Goal: Task Accomplishment & Management: Manage account settings

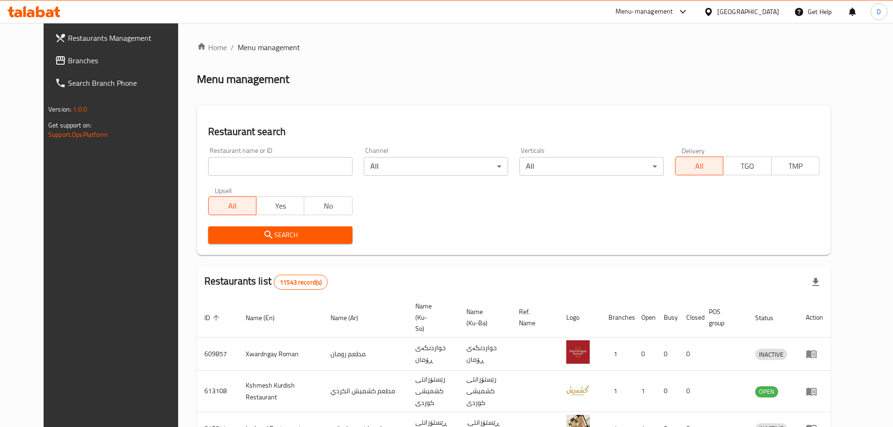
click at [237, 168] on input "search" at bounding box center [280, 166] width 144 height 19
type input "Malakay Ma'ruf"
click at [263, 240] on icon "submit" at bounding box center [268, 234] width 11 height 11
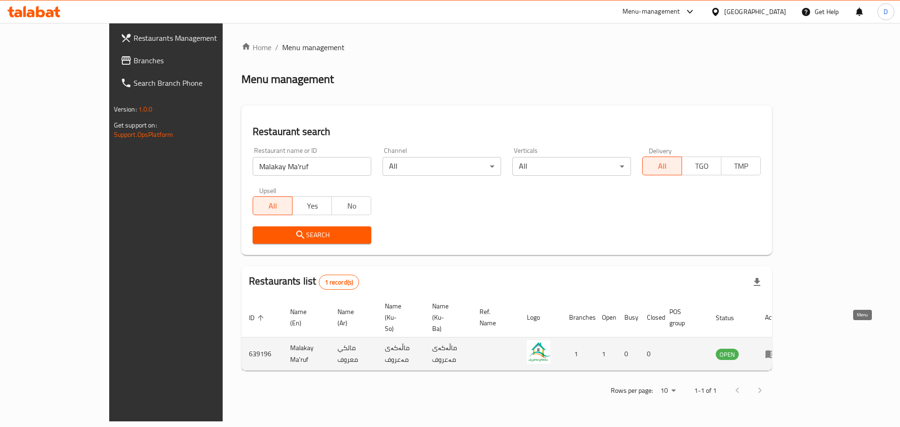
click at [776, 351] on icon "enhanced table" at bounding box center [771, 355] width 10 height 8
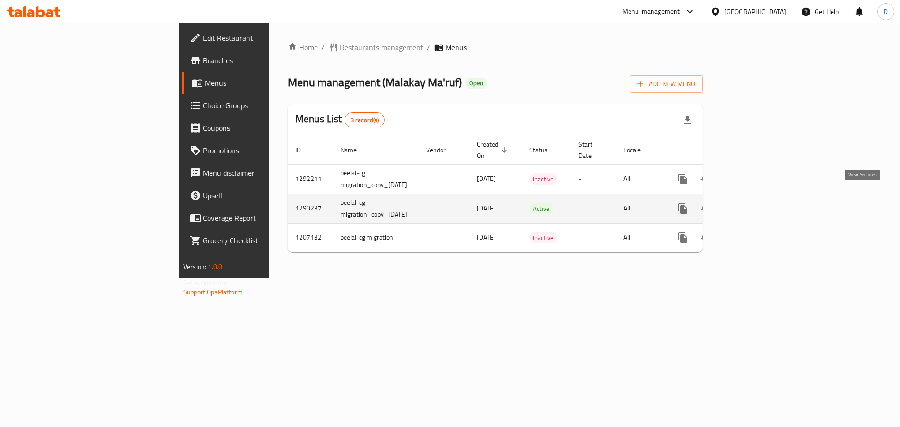
click at [756, 203] on icon "enhanced table" at bounding box center [750, 208] width 11 height 11
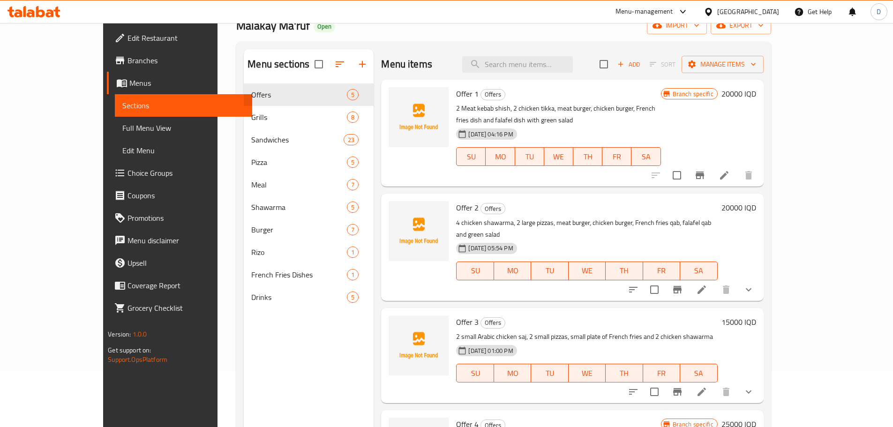
scroll to position [38, 0]
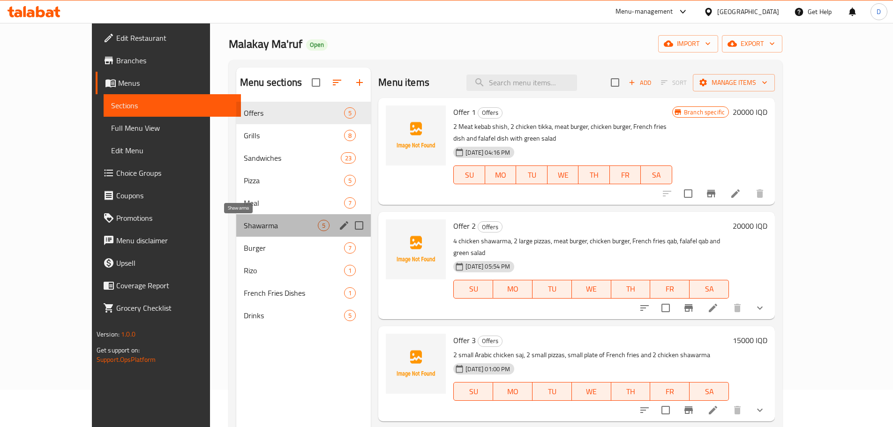
click at [244, 225] on span "Shawarma" at bounding box center [281, 225] width 74 height 11
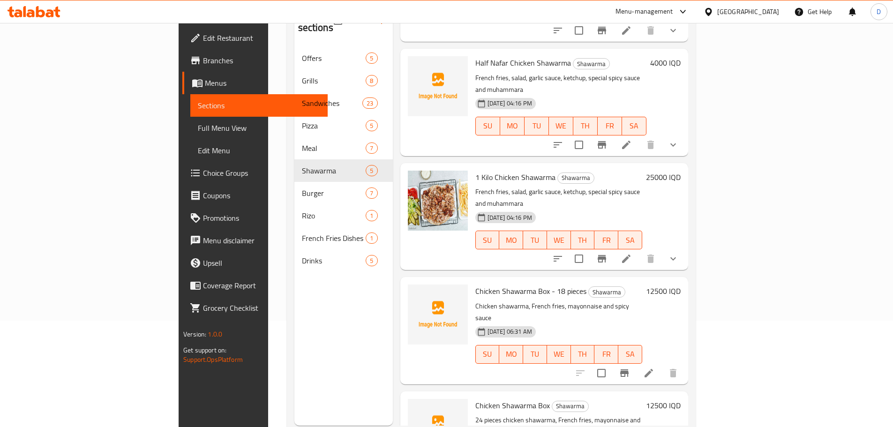
scroll to position [131, 0]
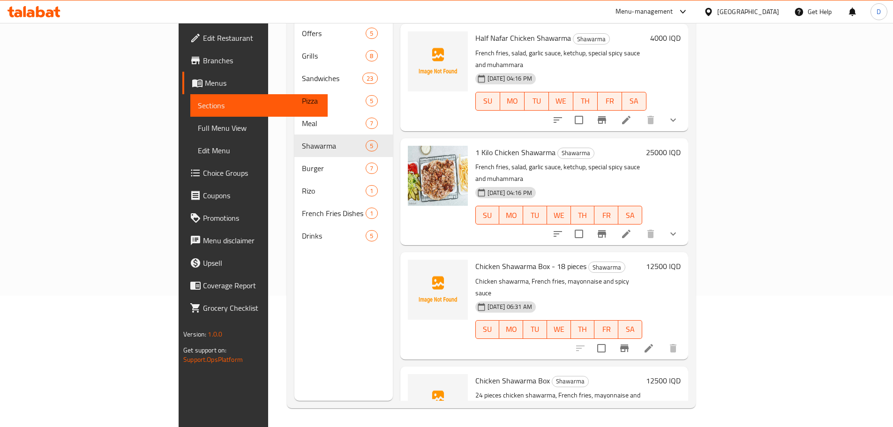
click at [662, 340] on li at bounding box center [649, 348] width 26 height 17
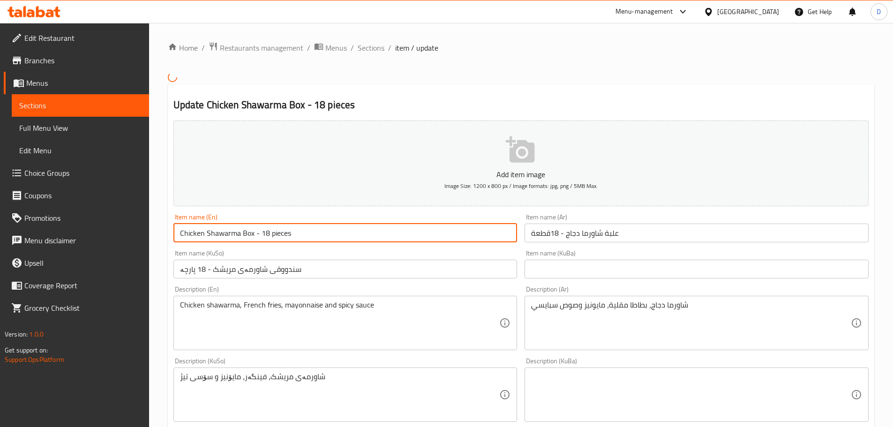
drag, startPoint x: 268, startPoint y: 234, endPoint x: 263, endPoint y: 234, distance: 5.2
click at [263, 234] on input "Chicken Shawarma Box - 18 pieces" at bounding box center [346, 233] width 344 height 19
click at [265, 234] on input "Chicken Shawarma Box - 18 pieces" at bounding box center [346, 233] width 344 height 19
click at [262, 235] on input "Chicken Shawarma Box - 18 pieces" at bounding box center [346, 233] width 344 height 19
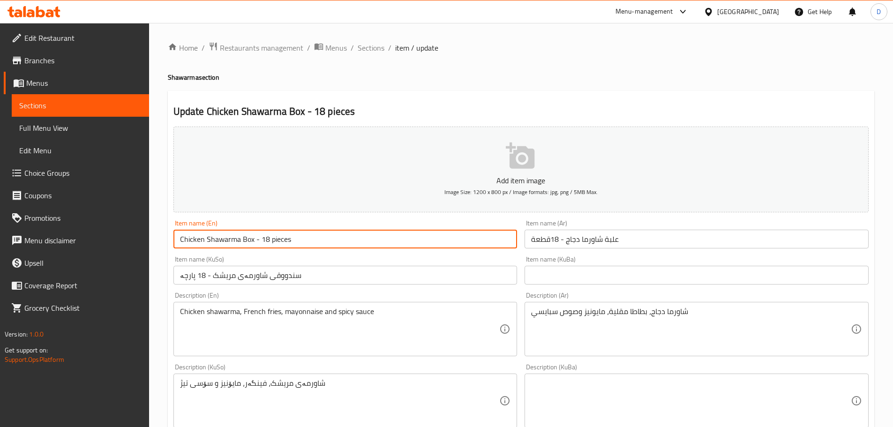
drag, startPoint x: 260, startPoint y: 235, endPoint x: 266, endPoint y: 236, distance: 6.1
click at [266, 236] on input "Chicken Shawarma Box - 18 pieces" at bounding box center [346, 239] width 344 height 19
type input "Chicken Shawarma Box - 24 pieces"
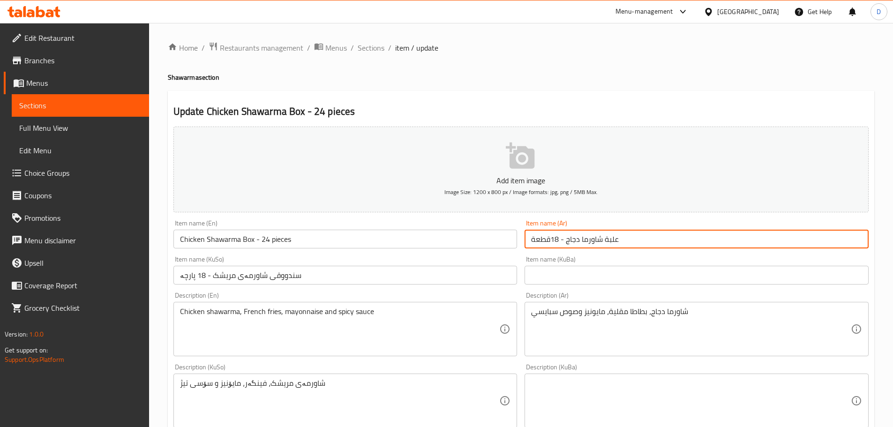
drag, startPoint x: 559, startPoint y: 239, endPoint x: 553, endPoint y: 239, distance: 5.6
click at [553, 239] on input "علبة شاورما دجاج - 18قطعة" at bounding box center [697, 239] width 344 height 19
type input "علبة شاورما دجاج - 24قطعة"
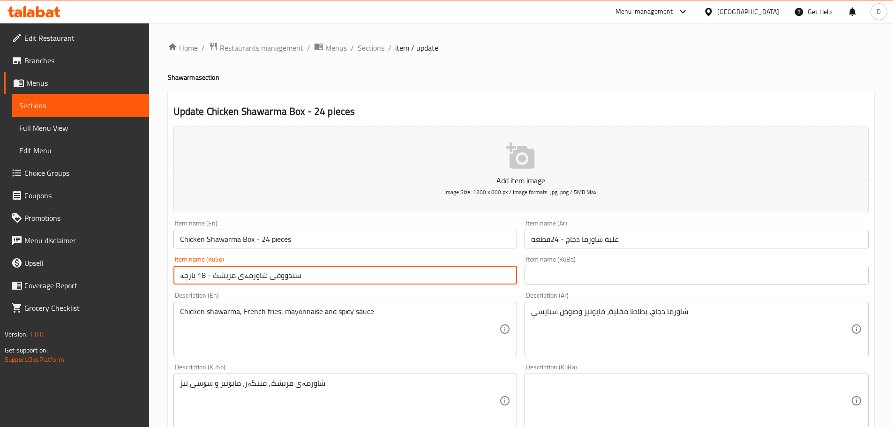
drag, startPoint x: 204, startPoint y: 278, endPoint x: 197, endPoint y: 278, distance: 6.6
click at [197, 278] on input "سندووقی شاورمەی مریشک - 18 پارچە" at bounding box center [346, 275] width 344 height 19
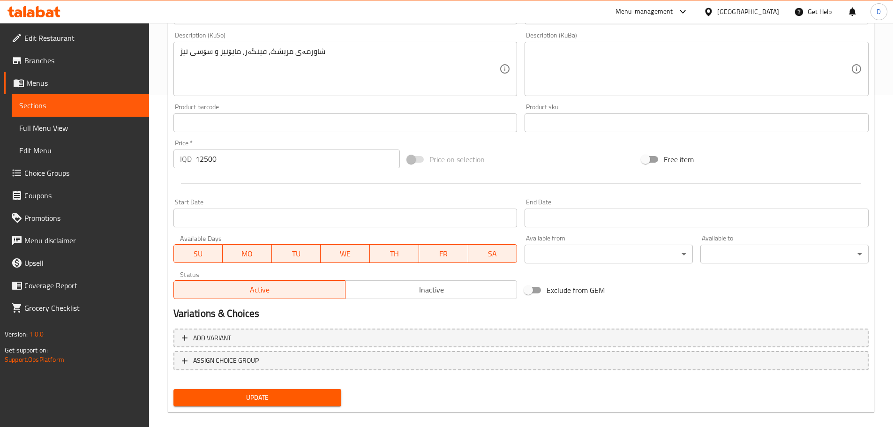
scroll to position [332, 0]
type input "سندووقی شاورمەی مریشک - 24 پارچە"
click at [236, 395] on span "Update" at bounding box center [257, 398] width 153 height 12
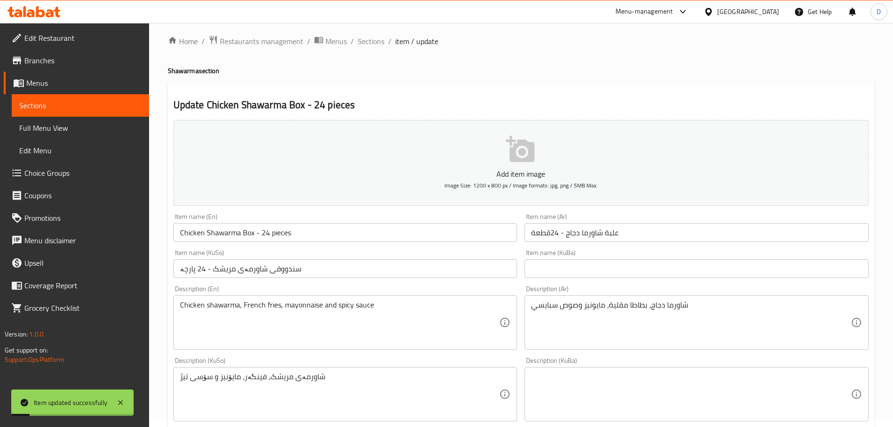
scroll to position [0, 0]
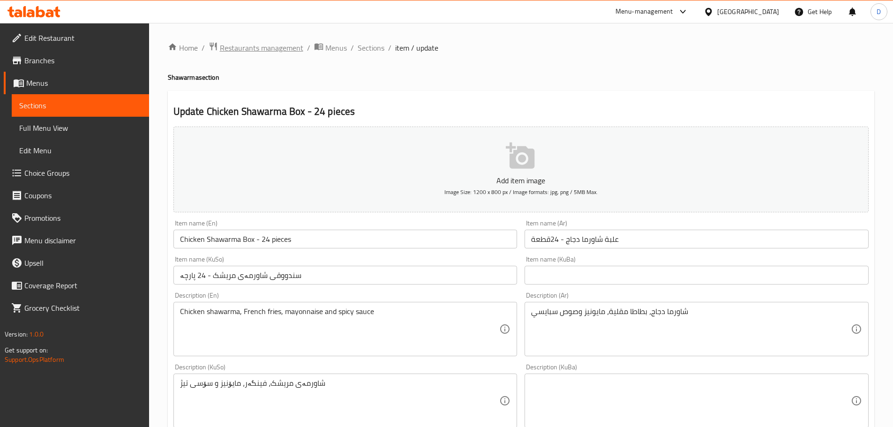
click at [284, 44] on span "Restaurants management" at bounding box center [261, 47] width 83 height 11
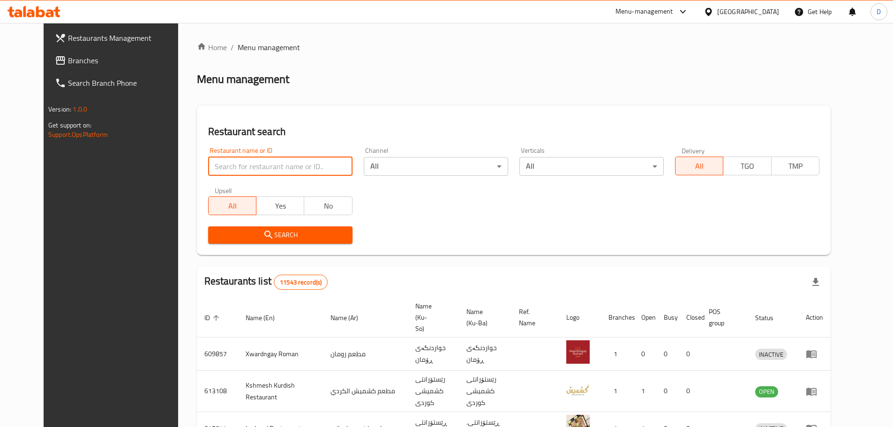
click at [315, 166] on input "search" at bounding box center [280, 166] width 144 height 19
type input "mam [PERSON_NAME]"
click at [264, 233] on span "Search" at bounding box center [280, 235] width 129 height 12
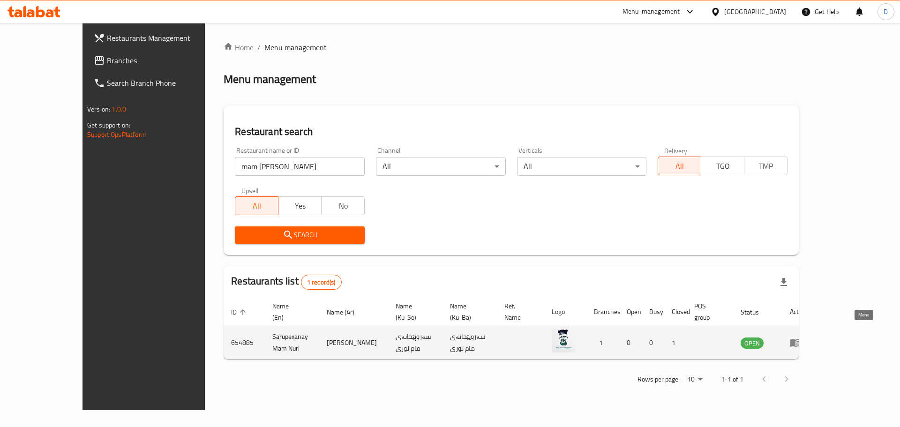
click at [801, 340] on icon "enhanced table" at bounding box center [796, 344] width 10 height 8
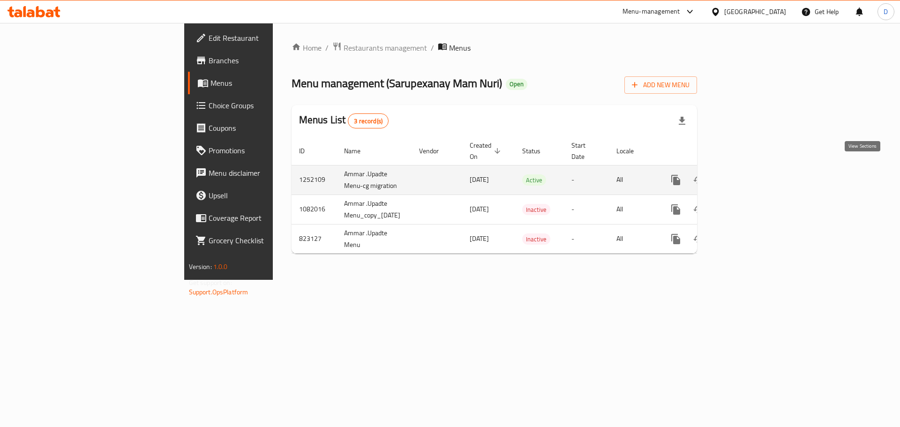
click at [755, 176] on link "enhanced table" at bounding box center [743, 180] width 23 height 23
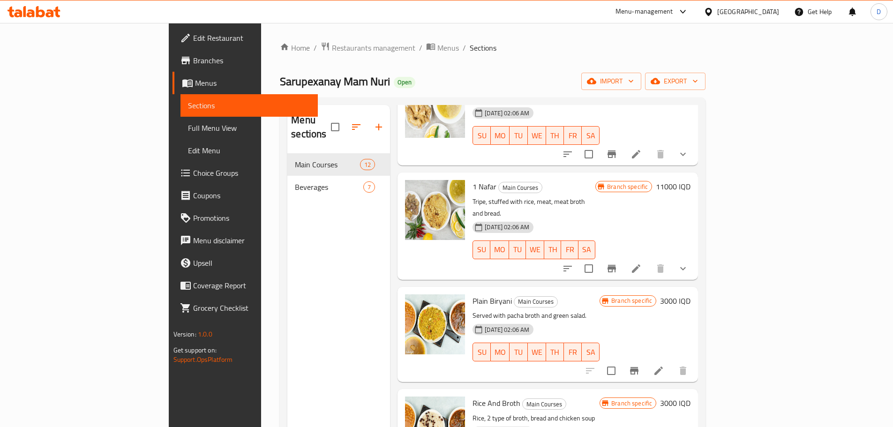
scroll to position [485, 0]
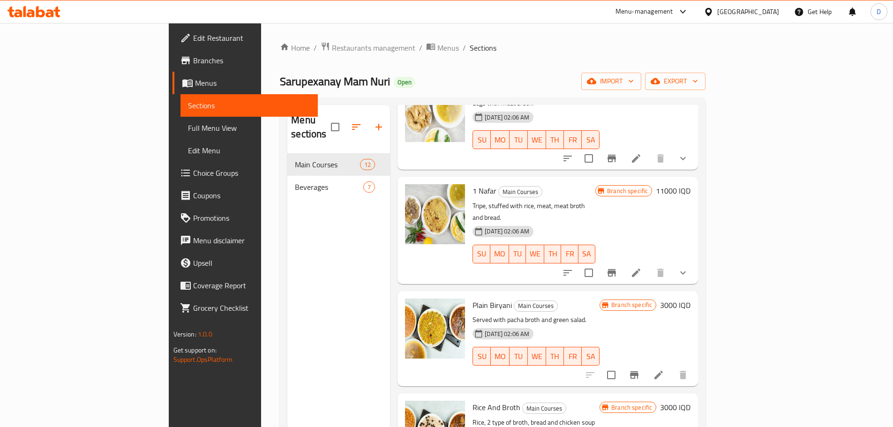
click at [691, 184] on h6 "11000 IQD" at bounding box center [673, 190] width 35 height 13
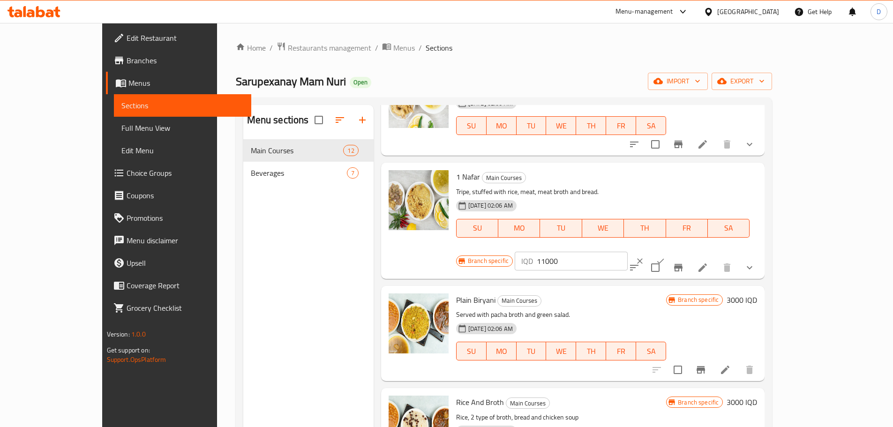
click at [628, 252] on input "11000" at bounding box center [582, 261] width 91 height 19
click at [628, 252] on input "12500" at bounding box center [582, 261] width 91 height 19
type input "12500"
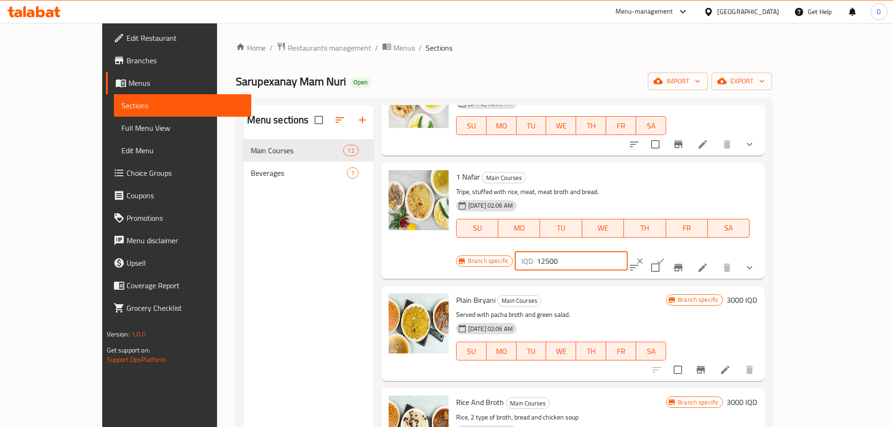
click at [665, 257] on icon "ok" at bounding box center [660, 261] width 9 height 9
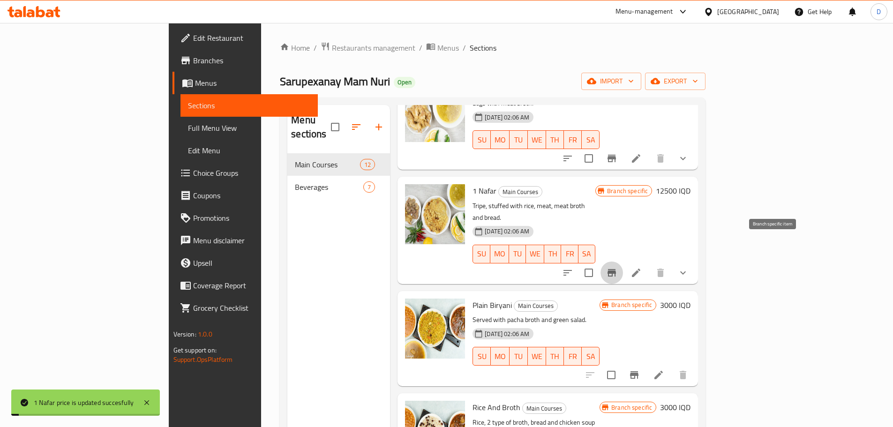
click at [623, 262] on button "Branch-specific-item" at bounding box center [612, 273] width 23 height 23
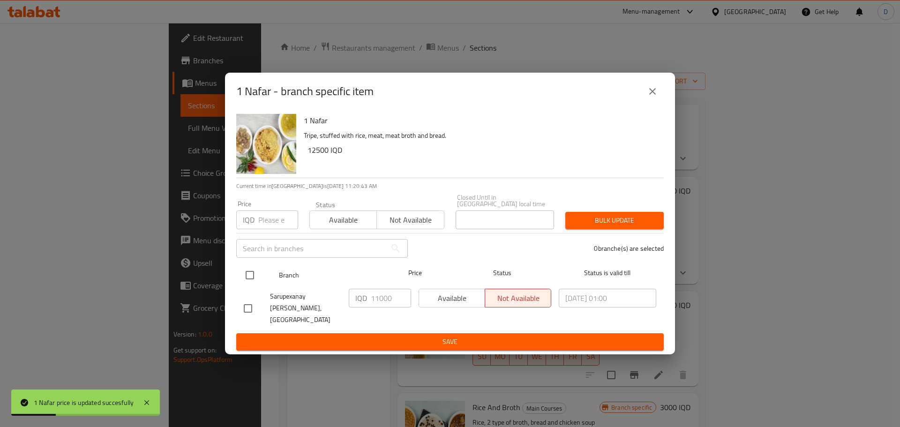
click at [249, 283] on input "checkbox" at bounding box center [250, 275] width 20 height 20
checkbox input "true"
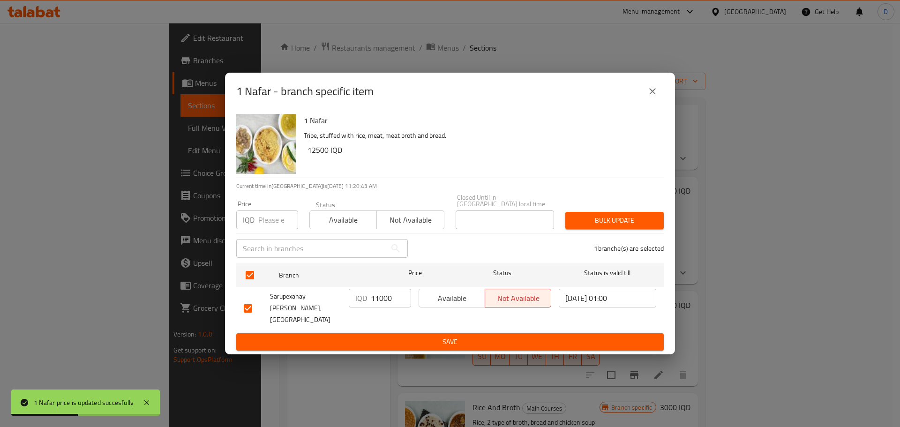
click at [378, 302] on input "11000" at bounding box center [391, 298] width 40 height 19
click at [377, 302] on input "11000" at bounding box center [391, 298] width 40 height 19
paste input "25"
type input "12500"
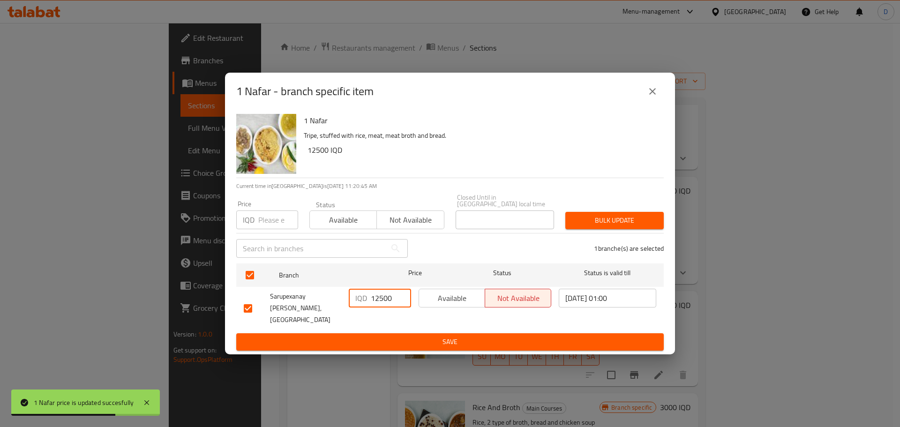
click at [408, 336] on span "Save" at bounding box center [450, 342] width 413 height 12
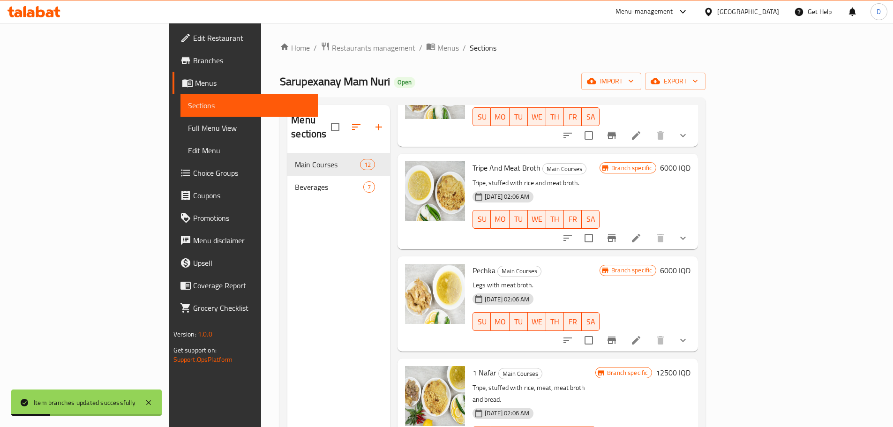
scroll to position [297, 0]
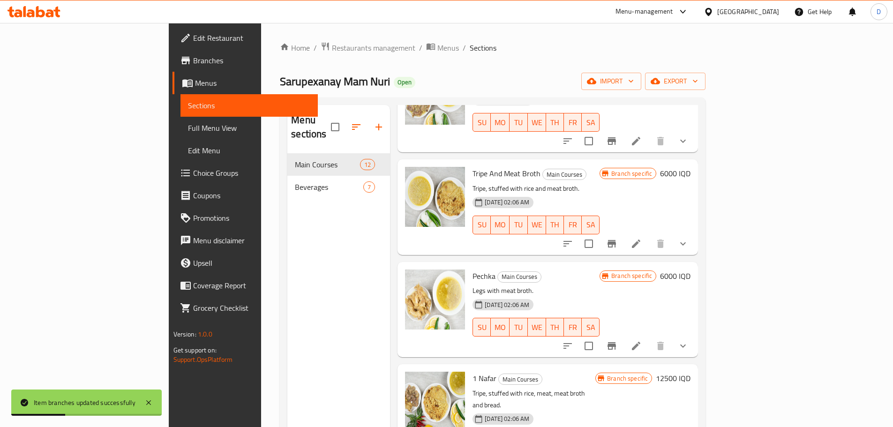
click at [691, 270] on h6 "6000 IQD" at bounding box center [675, 276] width 30 height 13
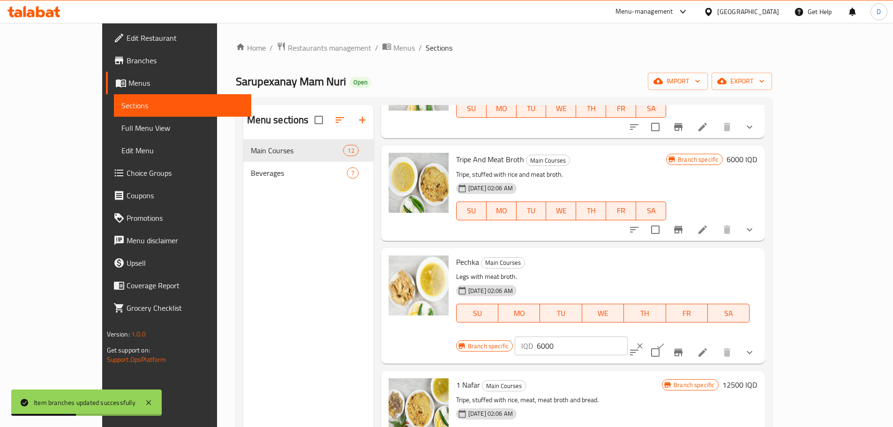
click at [628, 337] on input "6000" at bounding box center [582, 346] width 91 height 19
click at [628, 337] on input "6500" at bounding box center [582, 346] width 91 height 19
type input "6500"
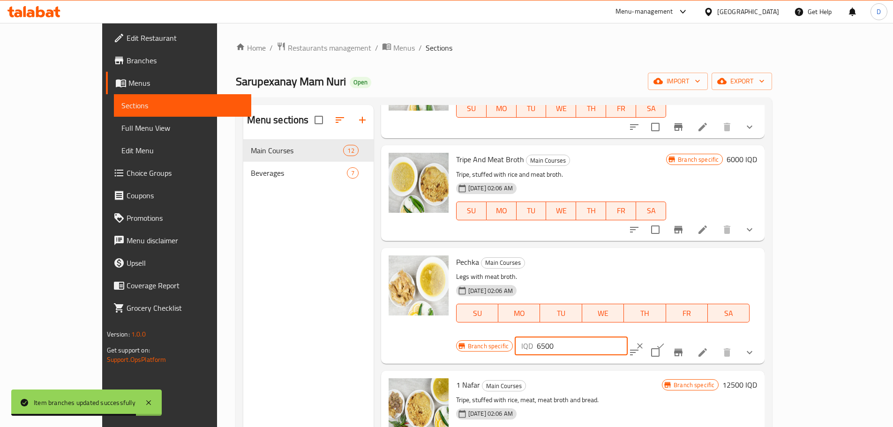
click at [671, 336] on button "ok" at bounding box center [660, 346] width 21 height 21
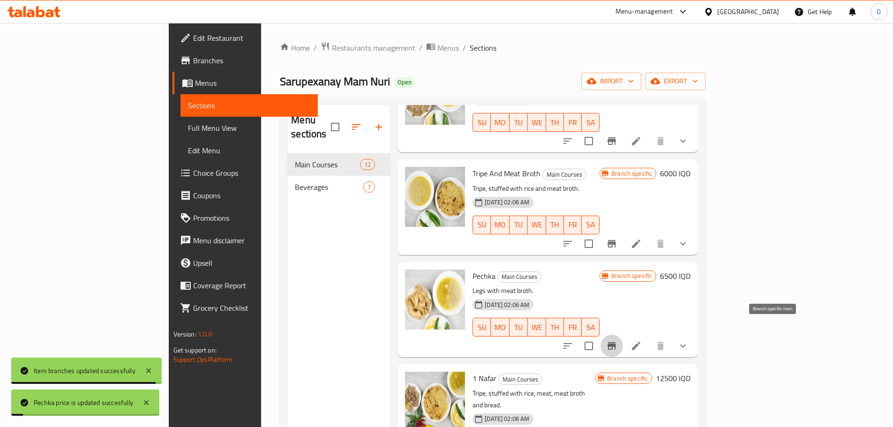
click at [616, 342] on icon "Branch-specific-item" at bounding box center [612, 346] width 8 height 8
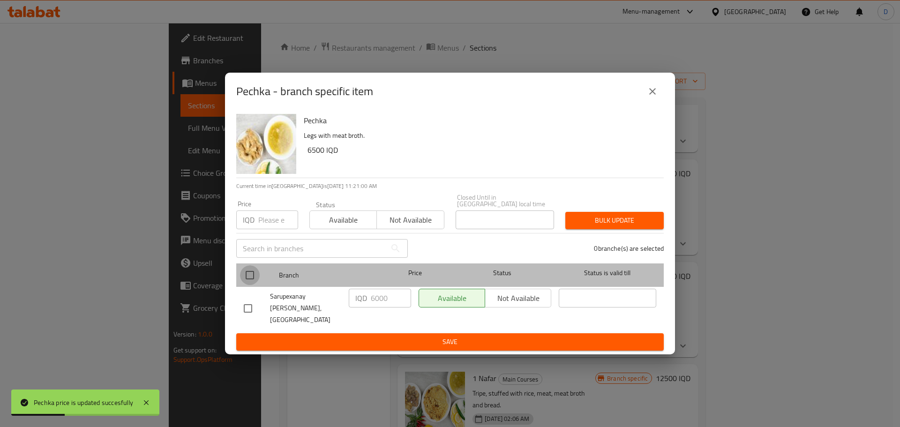
click at [252, 279] on input "checkbox" at bounding box center [250, 275] width 20 height 20
checkbox input "true"
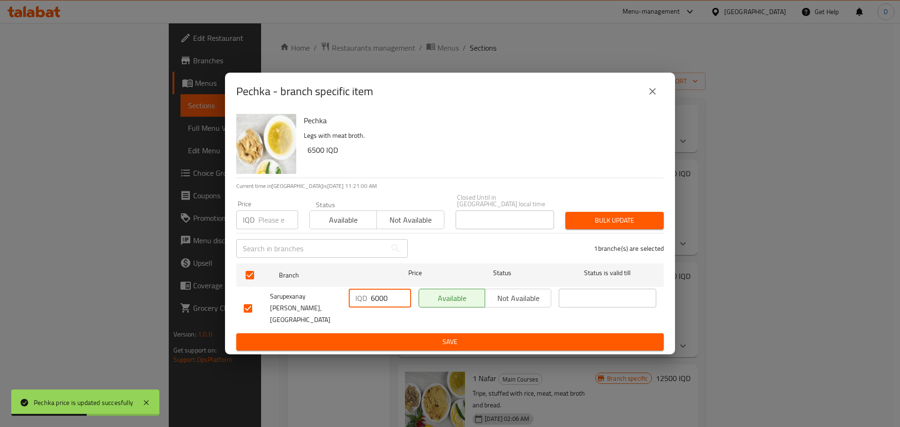
click at [374, 304] on input "6000" at bounding box center [391, 298] width 40 height 19
paste input "5"
type input "6500"
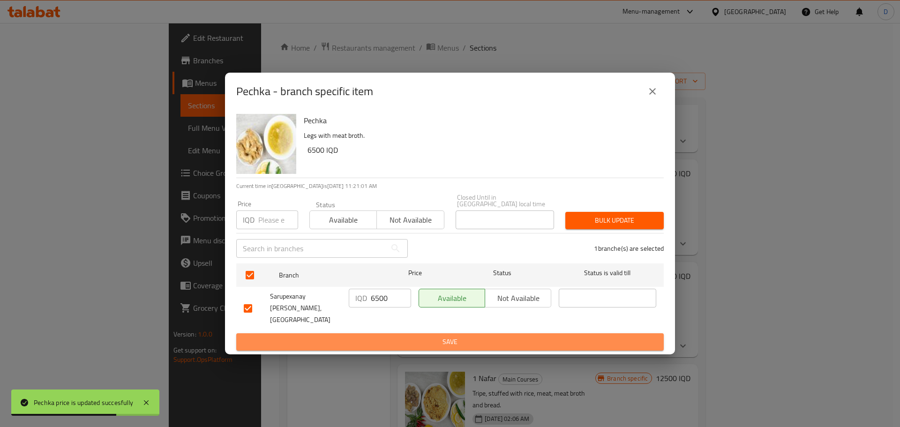
click at [403, 336] on span "Save" at bounding box center [450, 342] width 413 height 12
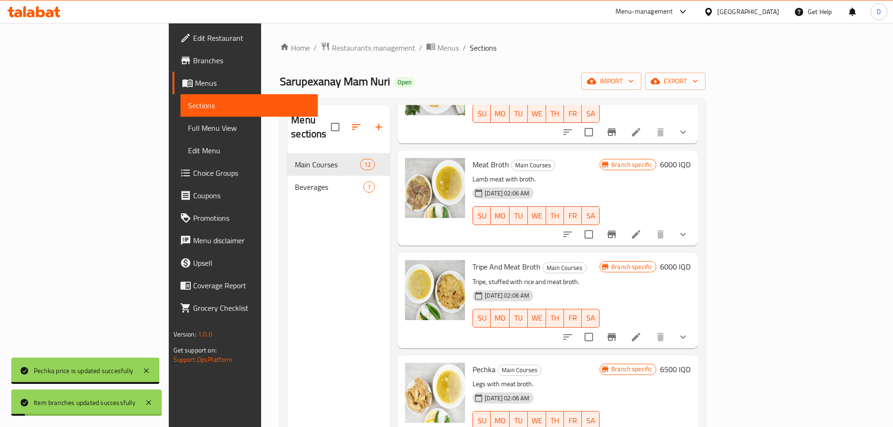
scroll to position [204, 0]
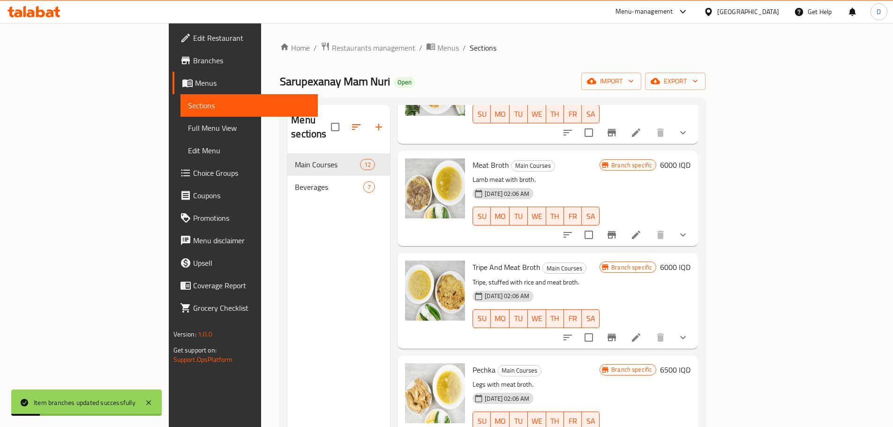
click at [691, 261] on h6 "6000 IQD" at bounding box center [675, 267] width 30 height 13
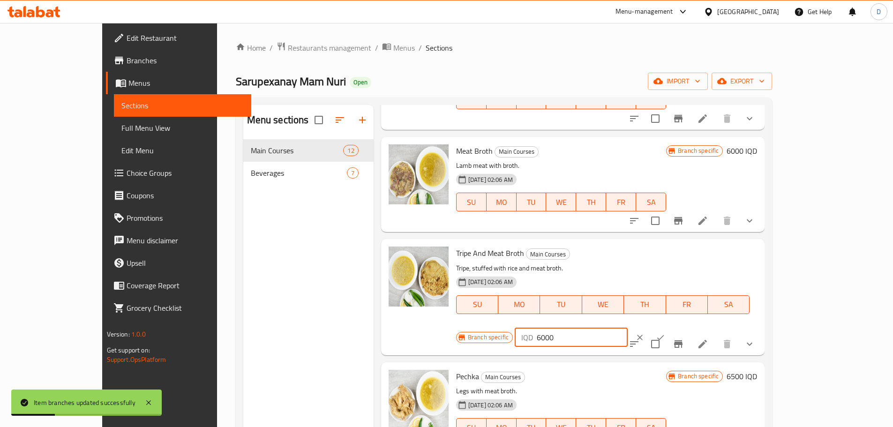
click at [628, 328] on input "6000" at bounding box center [582, 337] width 91 height 19
paste input "5"
type input "6500"
click at [664, 335] on icon "ok" at bounding box center [660, 337] width 7 height 5
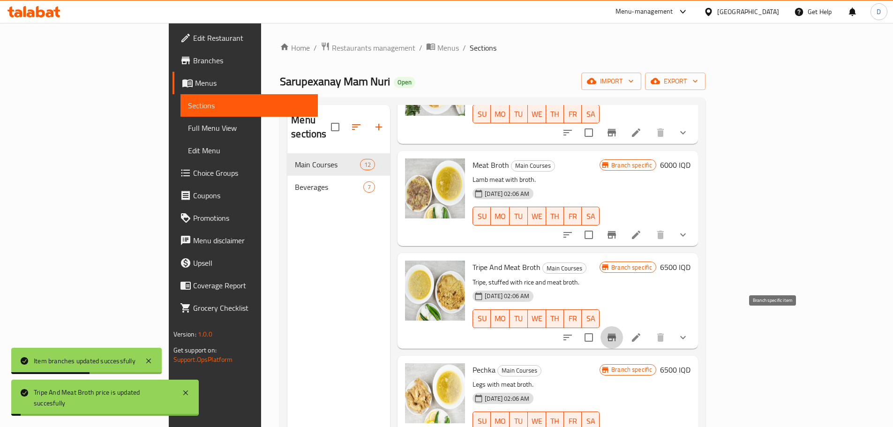
click at [616, 334] on icon "Branch-specific-item" at bounding box center [612, 338] width 8 height 8
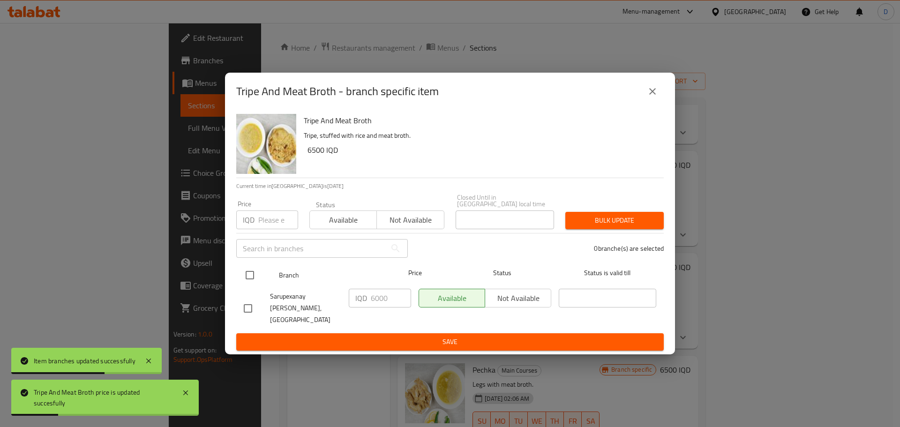
click at [252, 276] on input "checkbox" at bounding box center [250, 275] width 20 height 20
checkbox input "true"
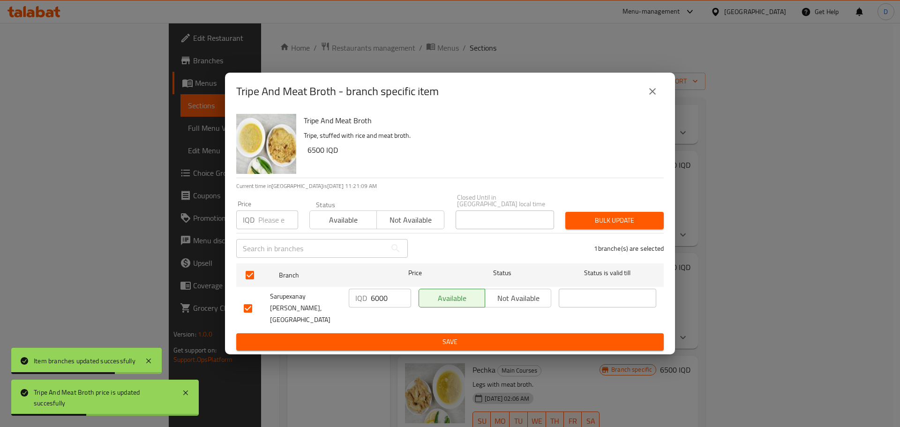
click at [376, 304] on input "6000" at bounding box center [391, 298] width 40 height 19
paste input "5"
type input "6500"
click at [409, 336] on span "Save" at bounding box center [450, 342] width 413 height 12
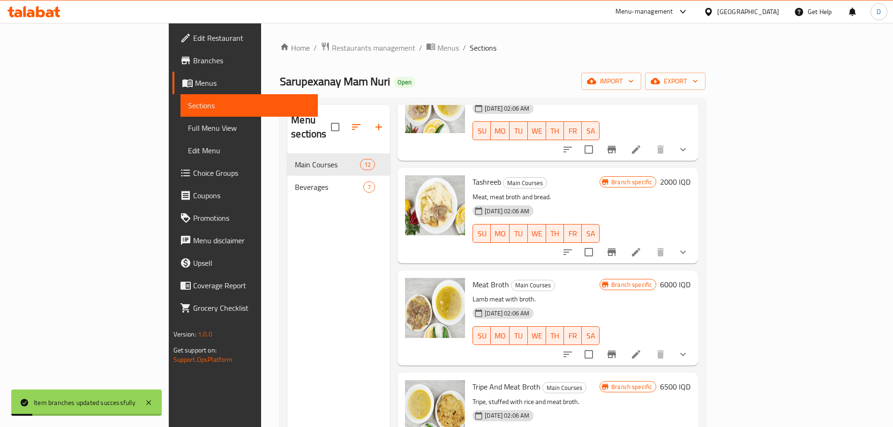
scroll to position [63, 0]
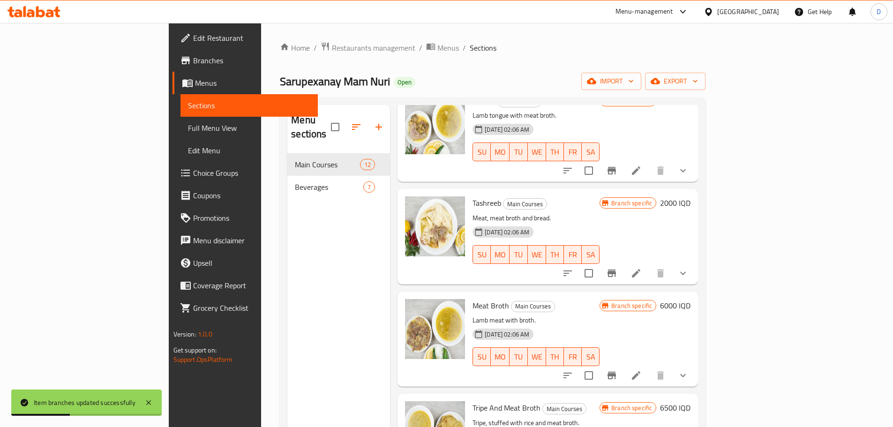
click at [691, 299] on h6 "6000 IQD" at bounding box center [675, 305] width 30 height 13
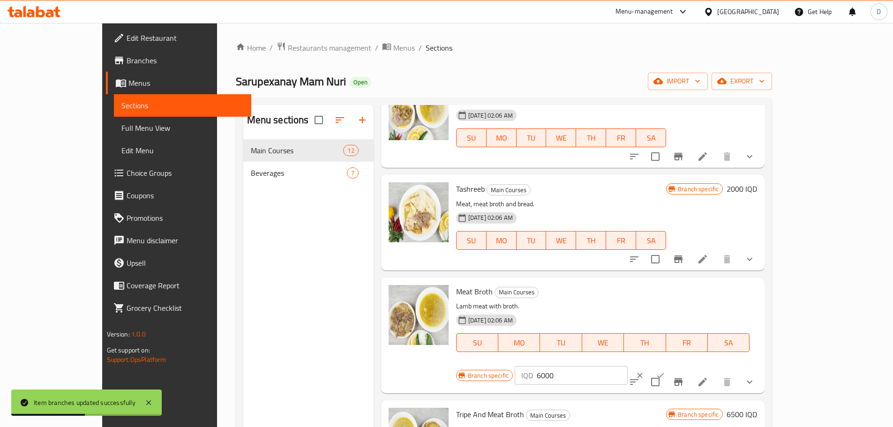
click at [628, 366] on input "6000" at bounding box center [582, 375] width 91 height 19
paste input "5"
type input "6500"
click at [665, 371] on icon "ok" at bounding box center [660, 375] width 9 height 9
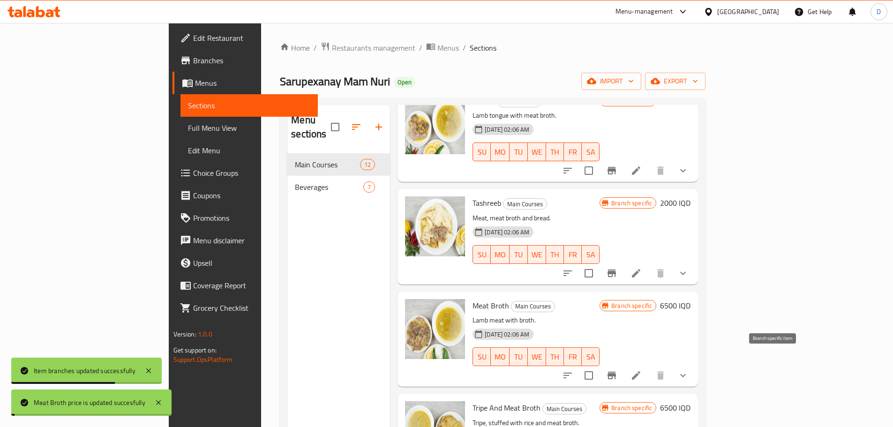
click at [616, 372] on icon "Branch-specific-item" at bounding box center [612, 376] width 8 height 8
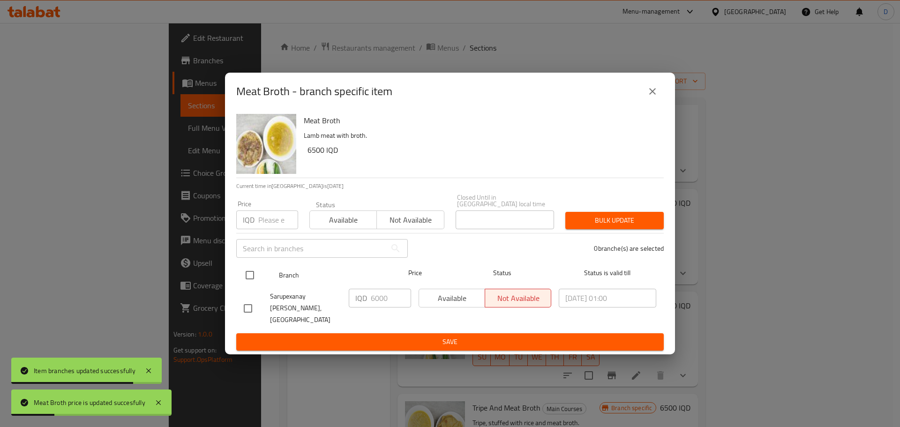
click at [250, 281] on input "checkbox" at bounding box center [250, 275] width 20 height 20
checkbox input "true"
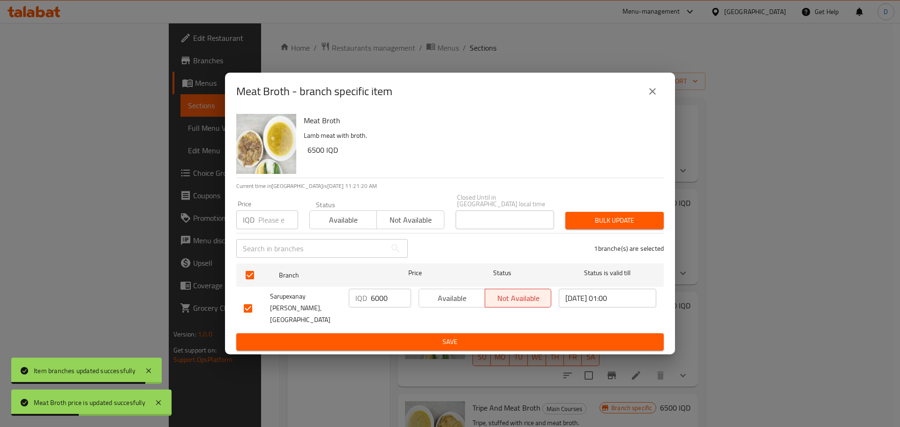
click at [382, 299] on input "6000" at bounding box center [391, 298] width 40 height 19
paste input "5"
type input "6500"
click at [418, 336] on span "Save" at bounding box center [450, 342] width 413 height 12
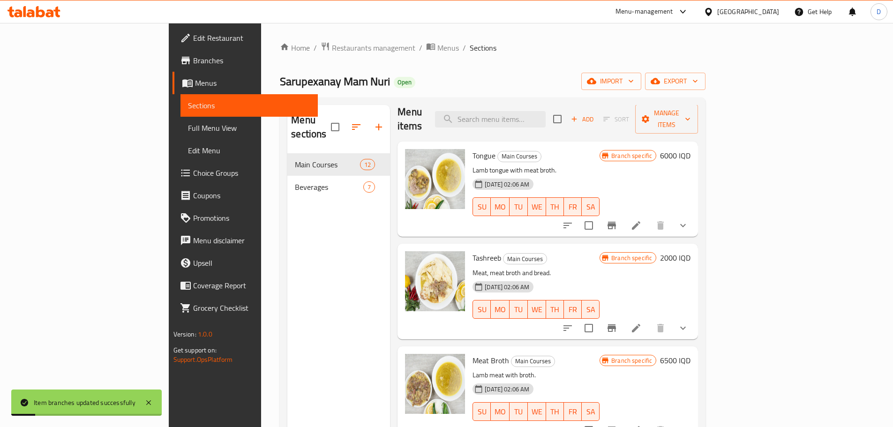
scroll to position [0, 0]
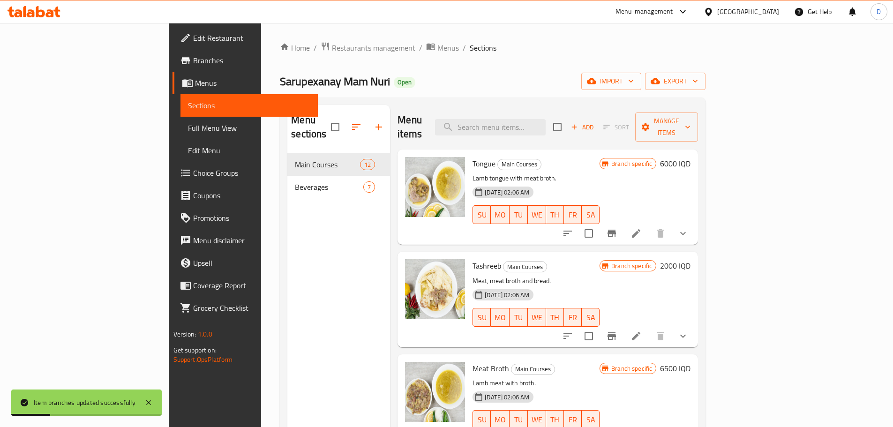
click at [691, 157] on h6 "6000 IQD" at bounding box center [675, 163] width 30 height 13
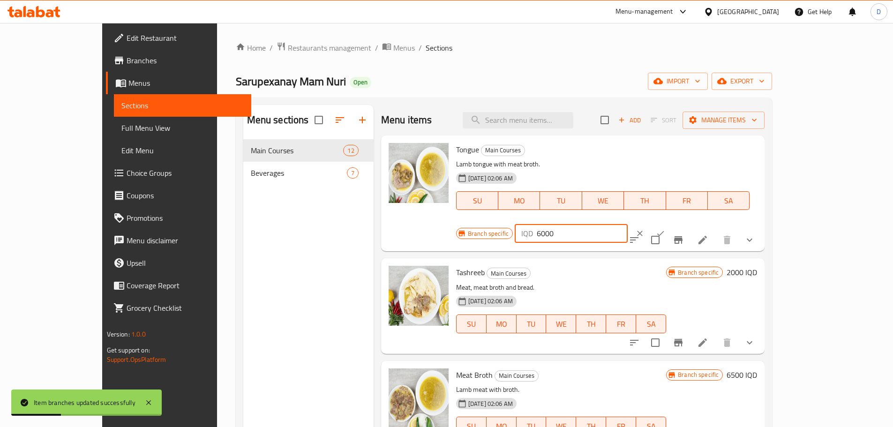
click at [628, 224] on input "6000" at bounding box center [582, 233] width 91 height 19
paste input "5"
type input "6500"
click at [664, 231] on icon "ok" at bounding box center [660, 233] width 7 height 5
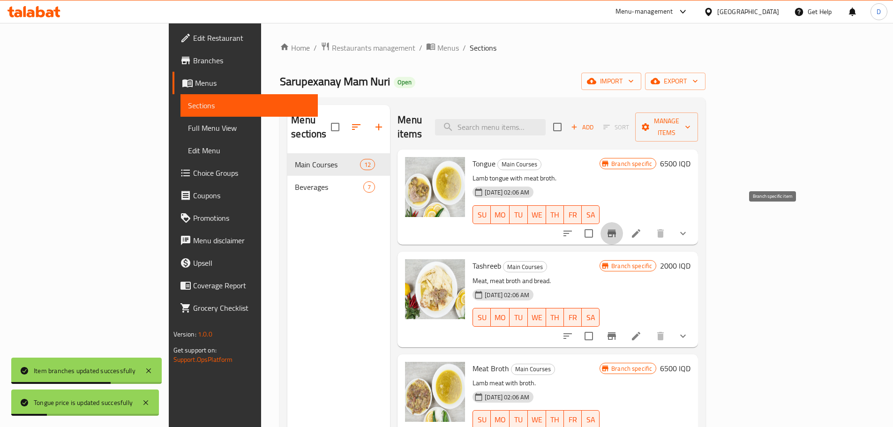
click at [616, 230] on icon "Branch-specific-item" at bounding box center [612, 234] width 8 height 8
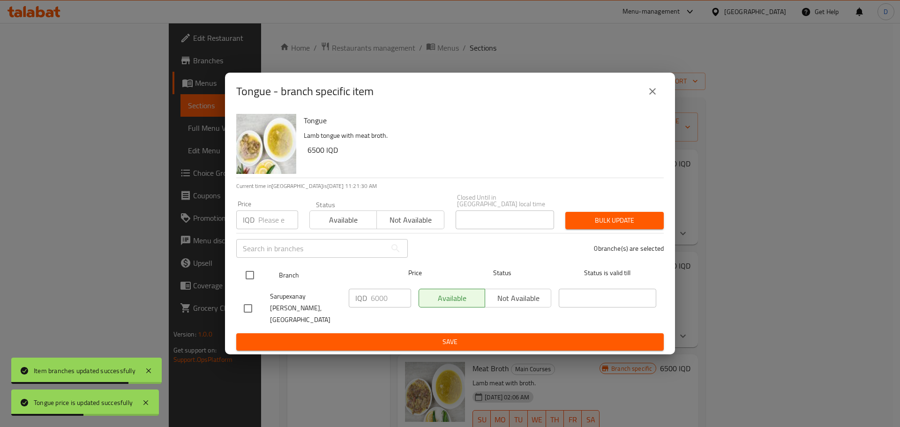
click at [246, 278] on input "checkbox" at bounding box center [250, 275] width 20 height 20
checkbox input "true"
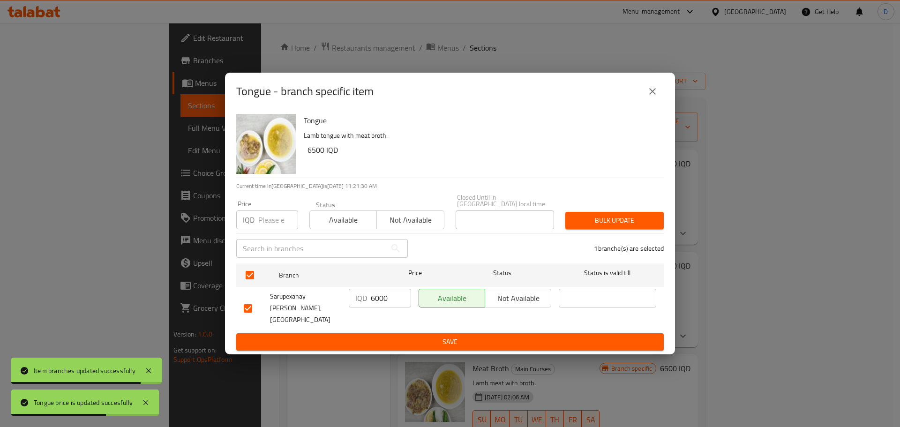
click at [380, 304] on input "6000" at bounding box center [391, 298] width 40 height 19
paste input "5"
type input "6500"
click at [412, 336] on span "Save" at bounding box center [450, 342] width 413 height 12
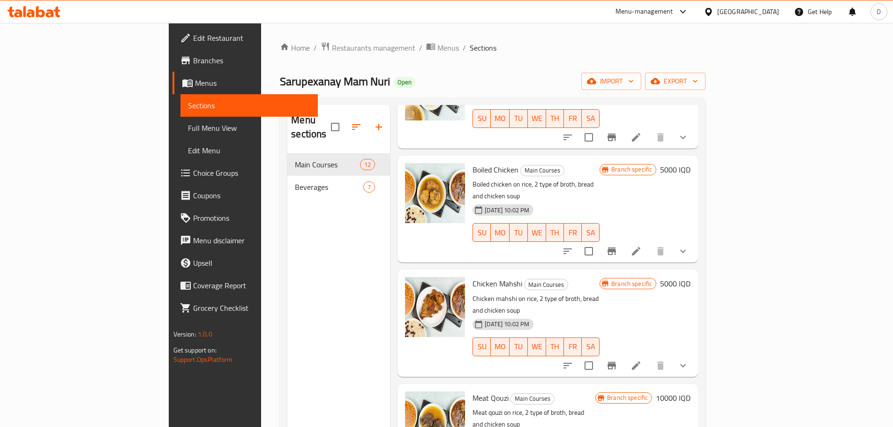
scroll to position [47, 0]
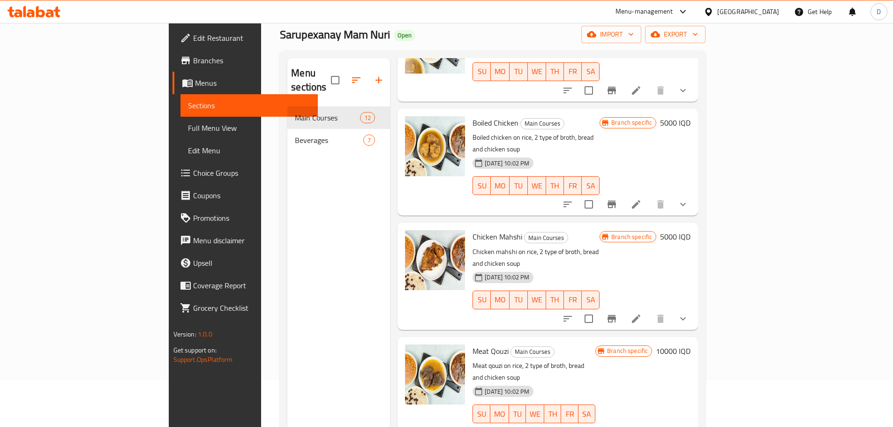
click at [691, 230] on h6 "5000 IQD" at bounding box center [675, 236] width 30 height 13
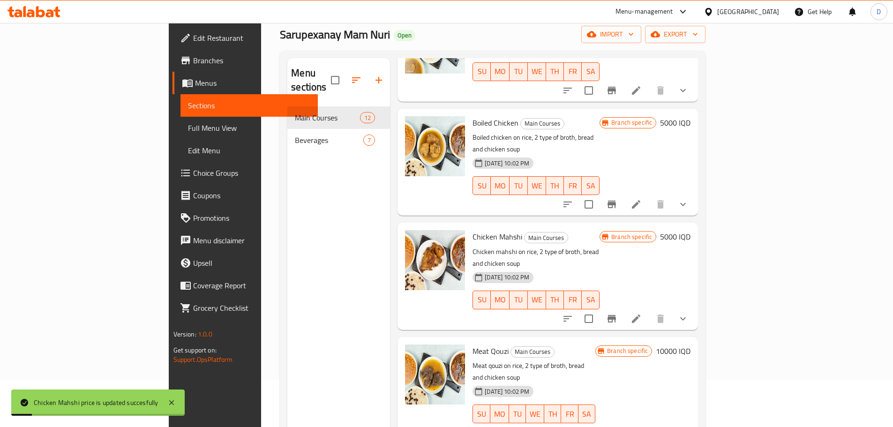
click at [691, 230] on h6 "5000 IQD" at bounding box center [675, 236] width 30 height 13
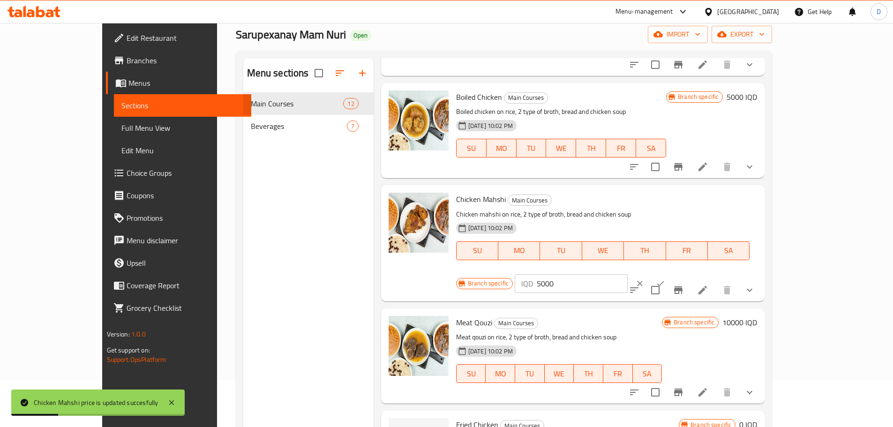
click at [628, 274] on input "5000" at bounding box center [582, 283] width 91 height 19
click at [628, 274] on input "6000" at bounding box center [582, 283] width 91 height 19
type input "6000"
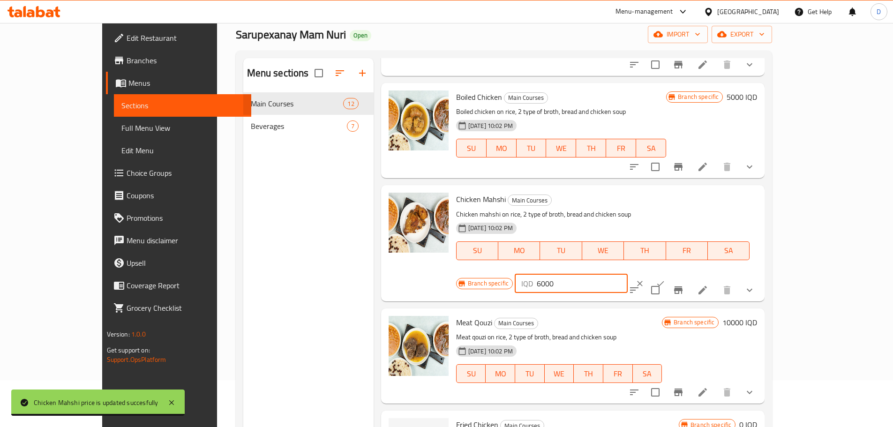
click at [671, 273] on button "ok" at bounding box center [660, 283] width 21 height 21
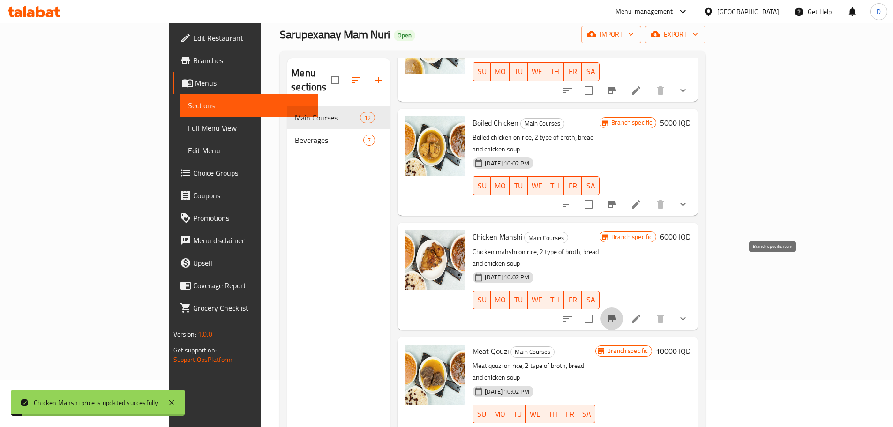
click at [616, 315] on icon "Branch-specific-item" at bounding box center [612, 319] width 8 height 8
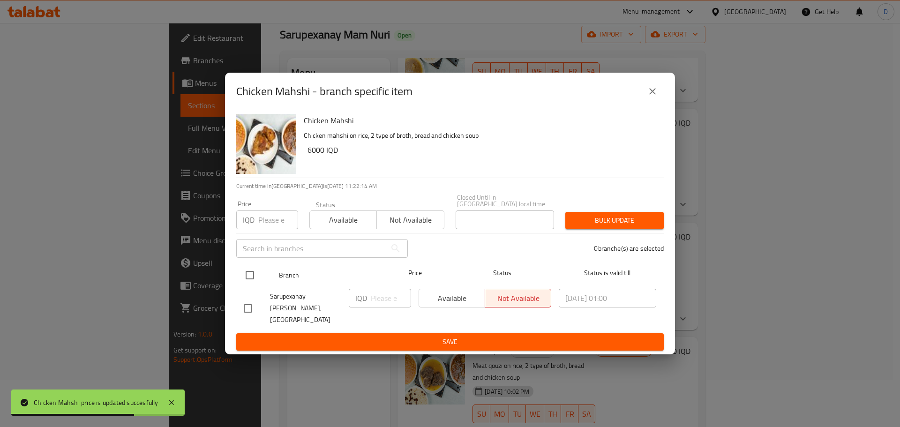
click at [254, 277] on input "checkbox" at bounding box center [250, 275] width 20 height 20
checkbox input "true"
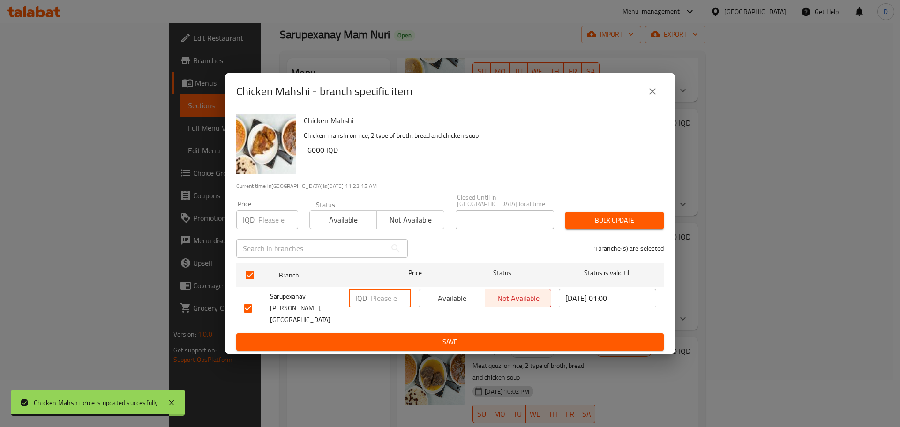
click at [384, 305] on input "number" at bounding box center [391, 298] width 40 height 19
paste input "6000"
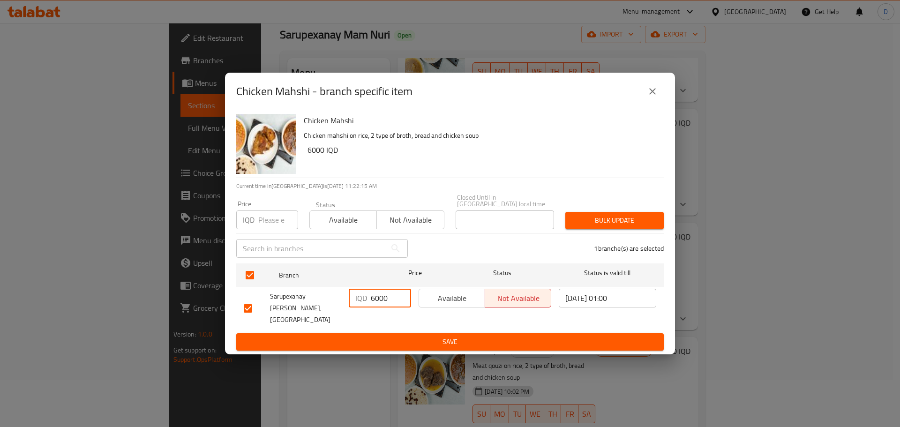
type input "6000"
click at [421, 336] on span "Save" at bounding box center [450, 342] width 413 height 12
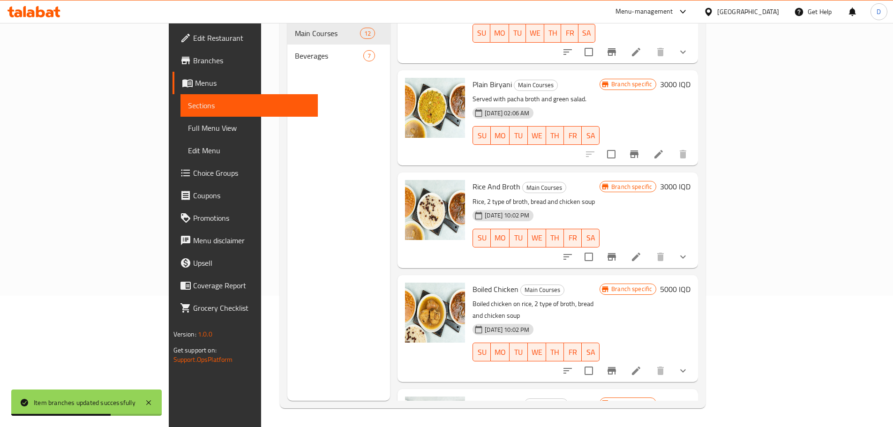
scroll to position [591, 0]
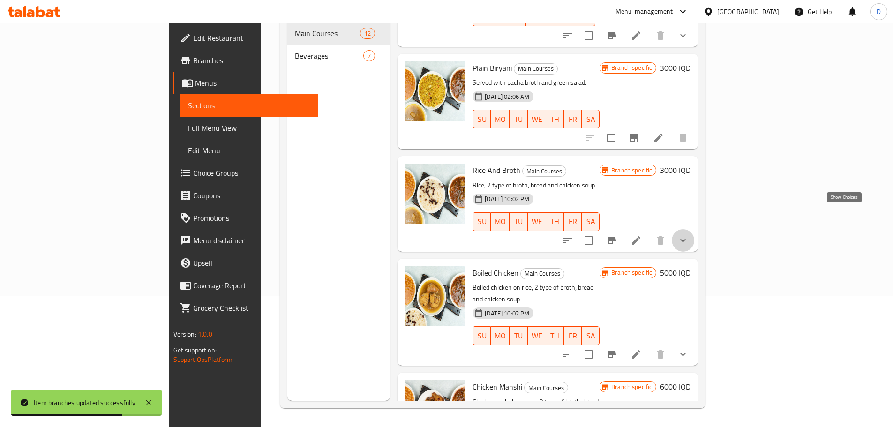
click at [686, 239] on icon "show more" at bounding box center [683, 240] width 6 height 3
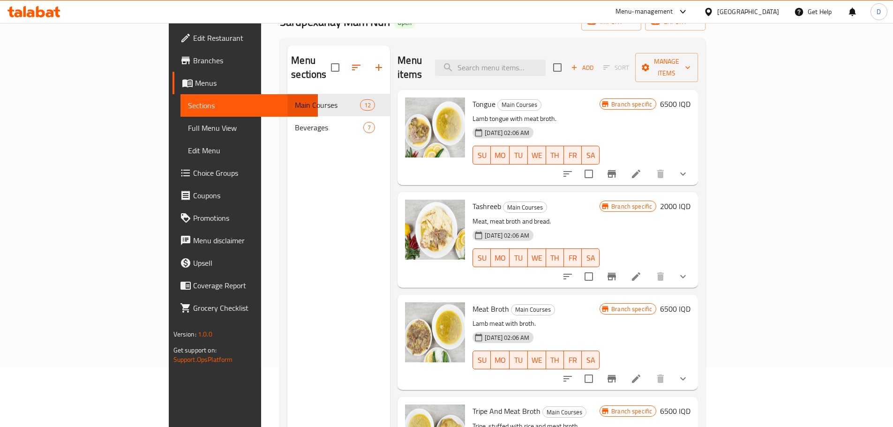
scroll to position [0, 0]
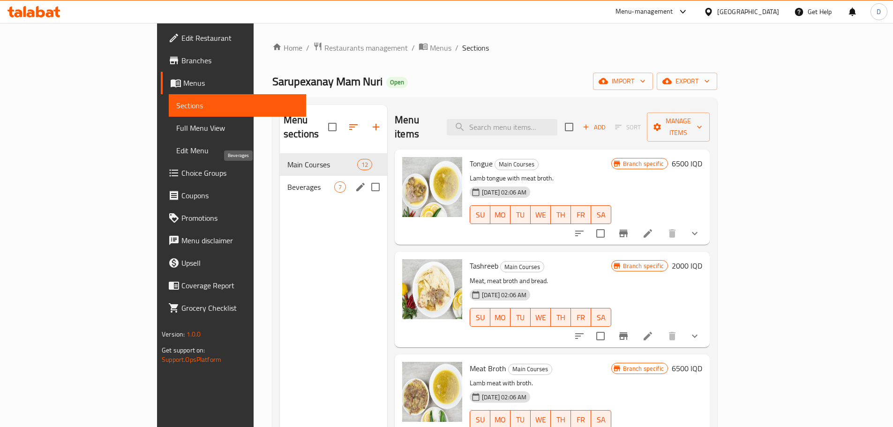
click at [287, 181] on span "Beverages" at bounding box center [310, 186] width 47 height 11
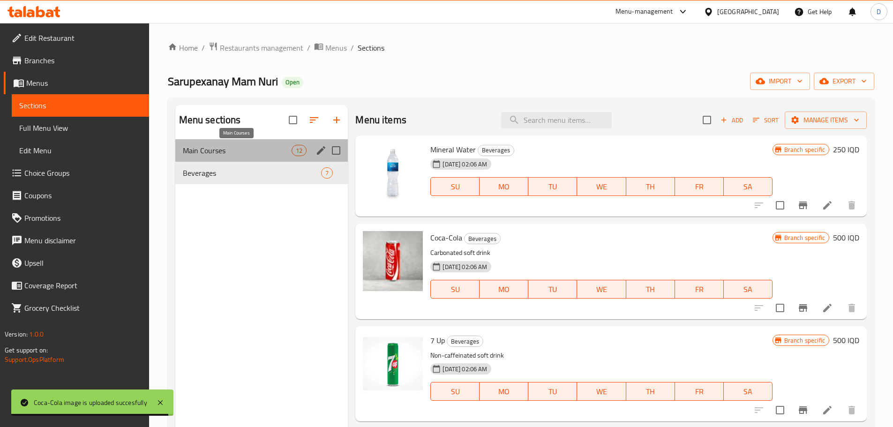
click at [242, 153] on span "Main Courses" at bounding box center [237, 150] width 109 height 11
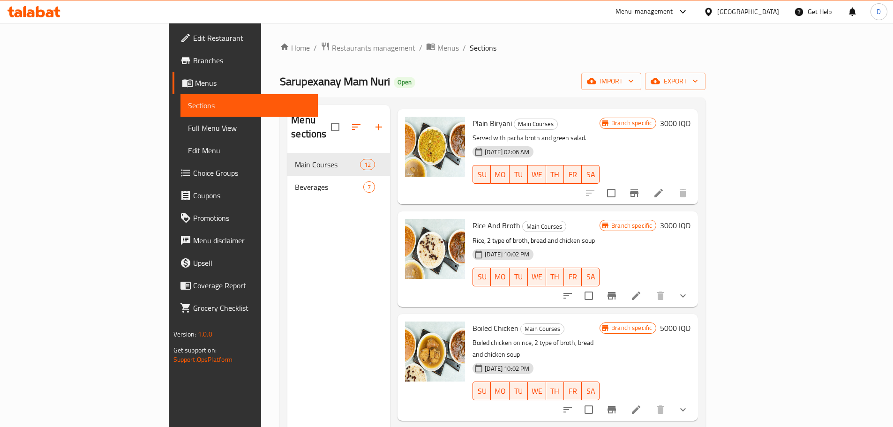
scroll to position [638, 0]
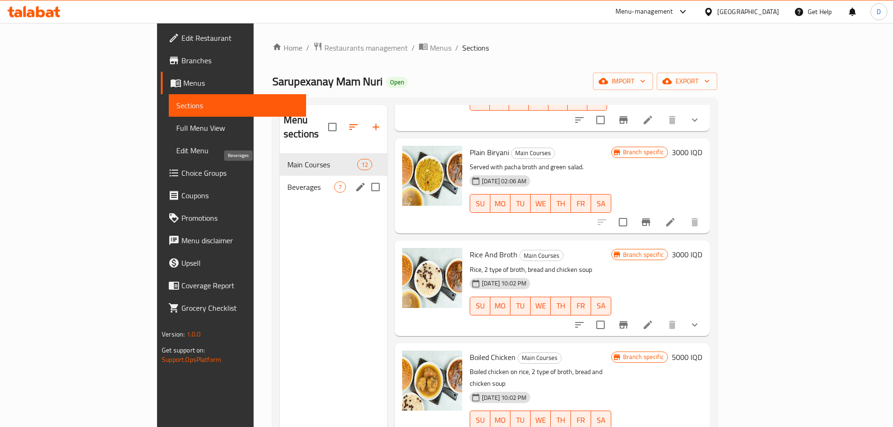
click at [287, 181] on span "Beverages" at bounding box center [310, 186] width 47 height 11
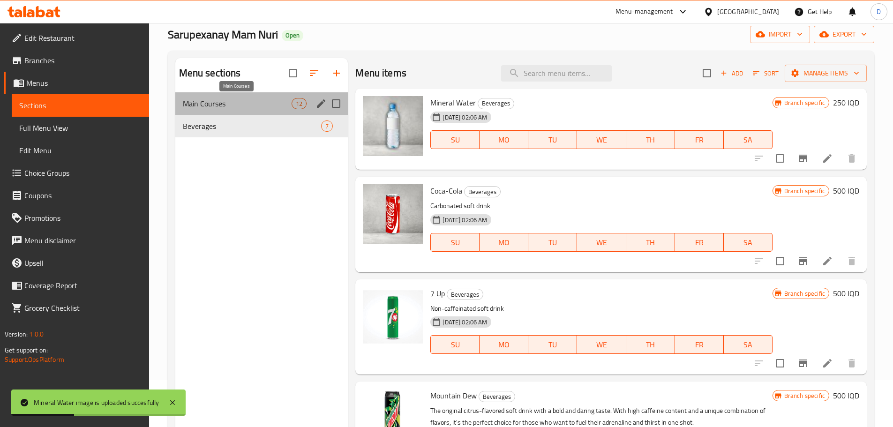
click at [229, 98] on span "Main Courses" at bounding box center [237, 103] width 109 height 11
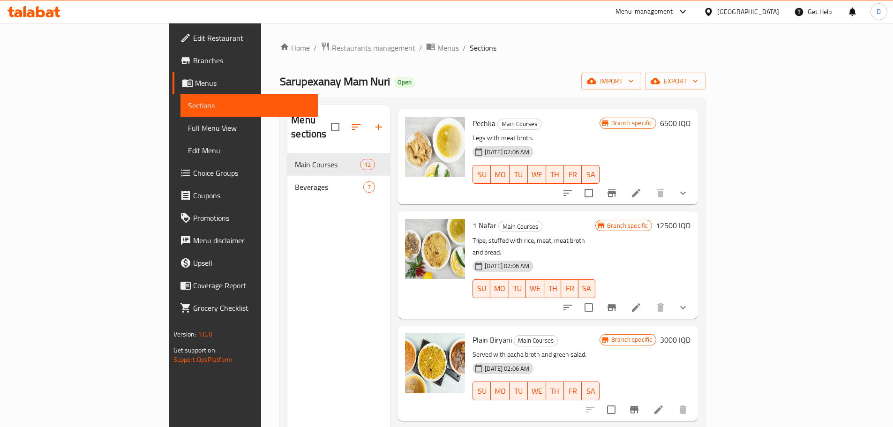
click at [280, 81] on span "Sarupexanay Mam Nuri" at bounding box center [335, 81] width 110 height 21
copy span "Sarupexanay Mam Nuri"
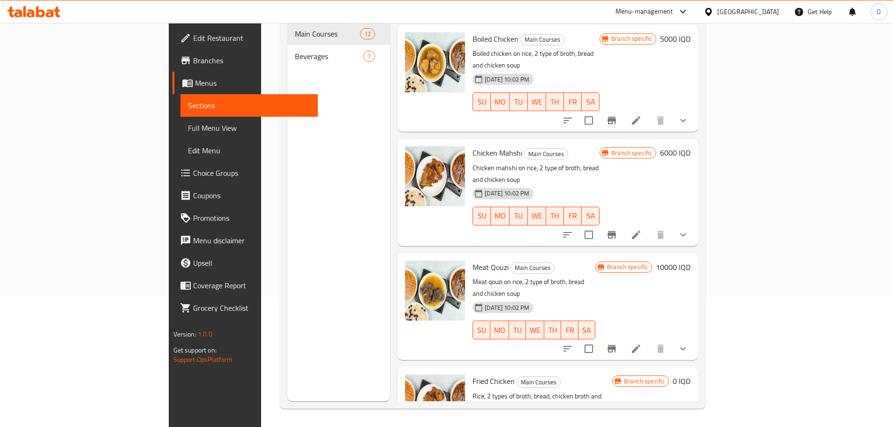
scroll to position [131, 0]
click at [473, 145] on span "Chicken Mahshi" at bounding box center [498, 152] width 50 height 14
copy h6 "Chicken Mahshi"
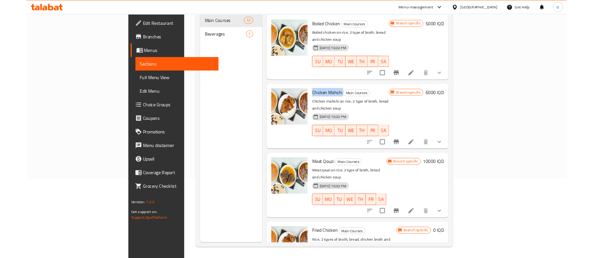
scroll to position [0, 0]
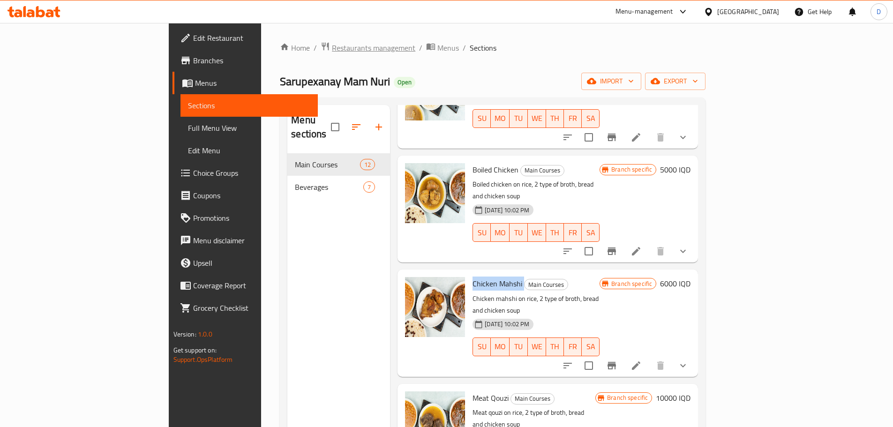
click at [332, 49] on span "Restaurants management" at bounding box center [373, 47] width 83 height 11
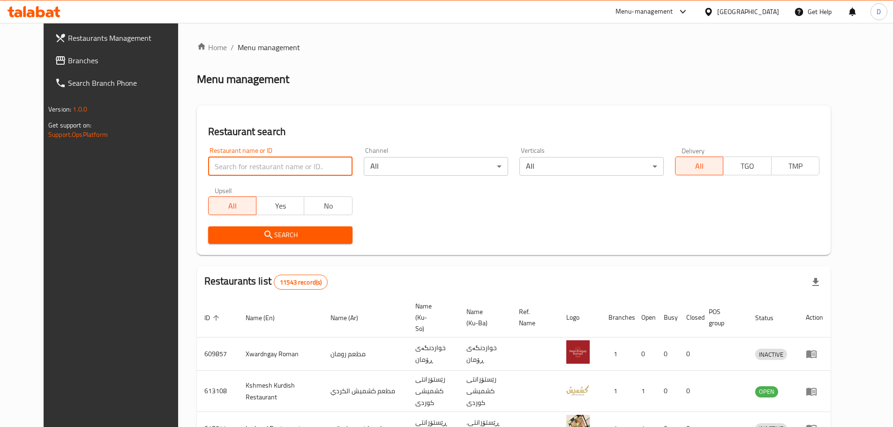
click at [277, 161] on input "search" at bounding box center [280, 166] width 144 height 19
type input "Malakay Ma'ruf"
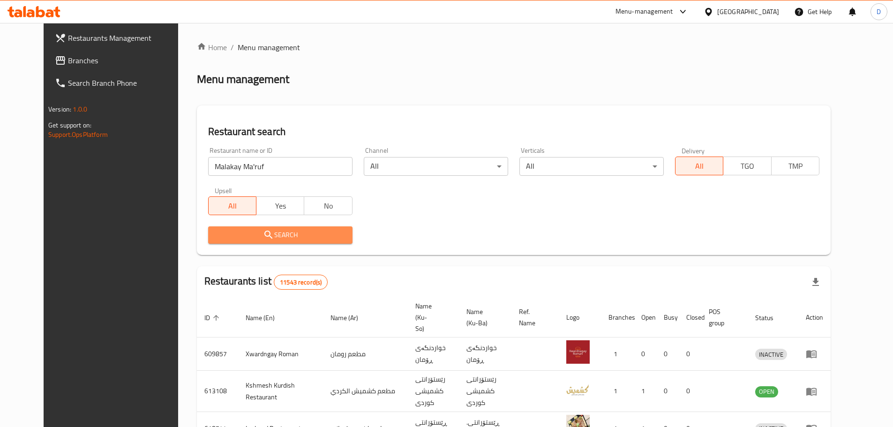
click at [278, 240] on span "Search" at bounding box center [280, 235] width 129 height 12
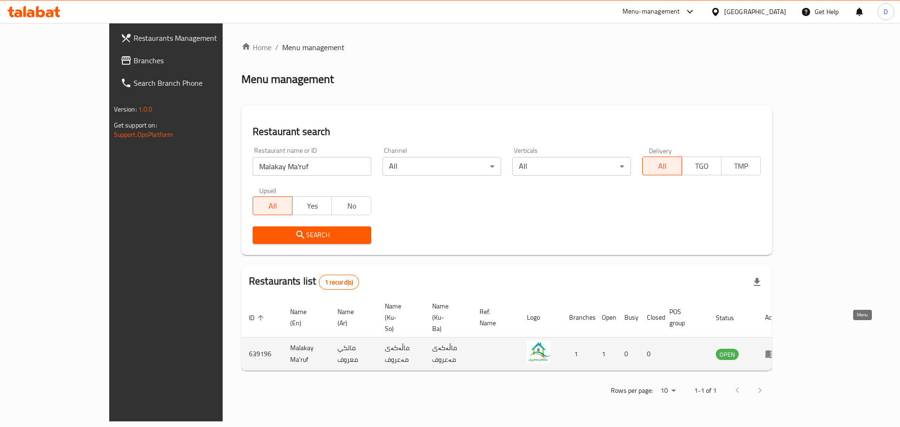
click at [776, 351] on icon "enhanced table" at bounding box center [771, 355] width 10 height 8
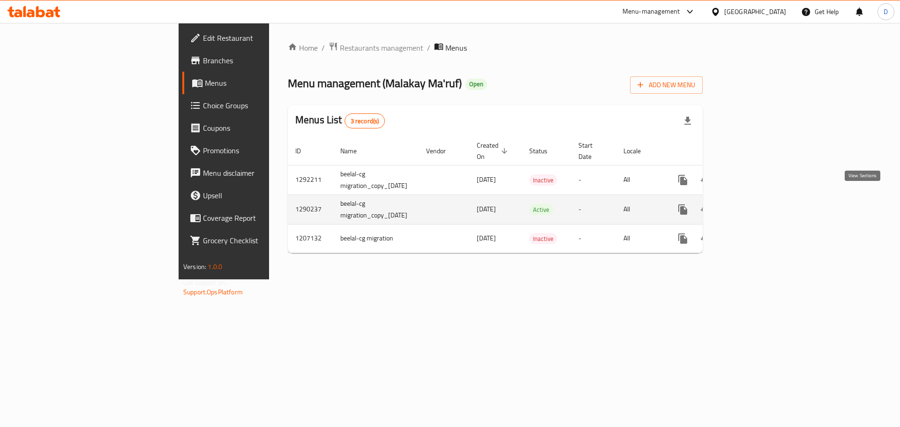
click at [756, 204] on icon "enhanced table" at bounding box center [750, 209] width 11 height 11
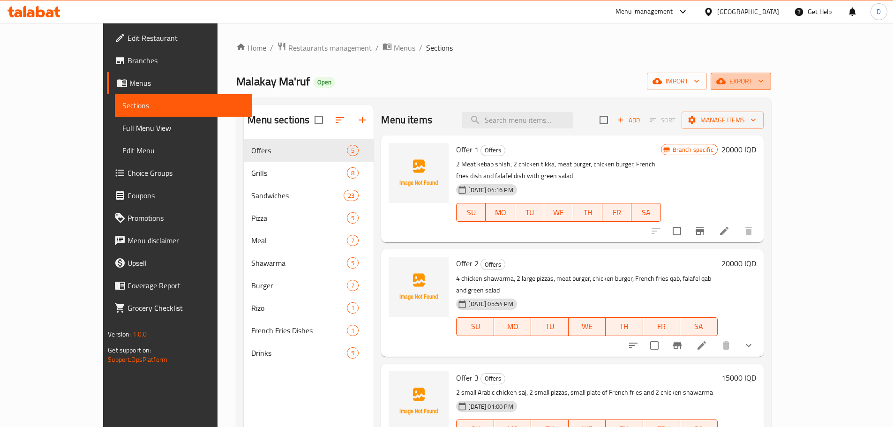
click at [764, 84] on span "export" at bounding box center [740, 81] width 45 height 12
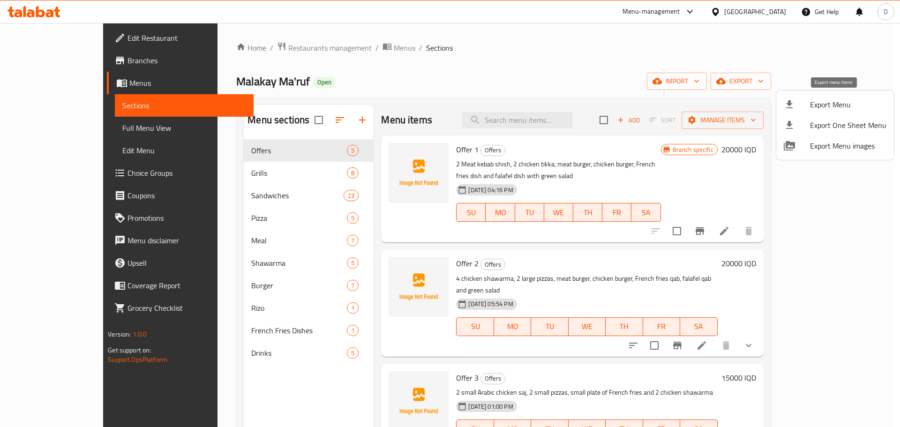
click at [844, 106] on span "Export Menu" at bounding box center [848, 104] width 76 height 11
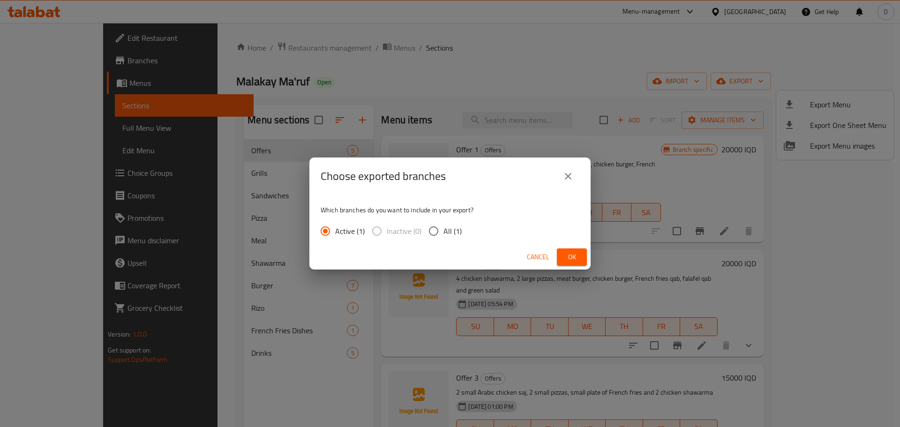
click at [574, 259] on span "Ok" at bounding box center [572, 257] width 15 height 12
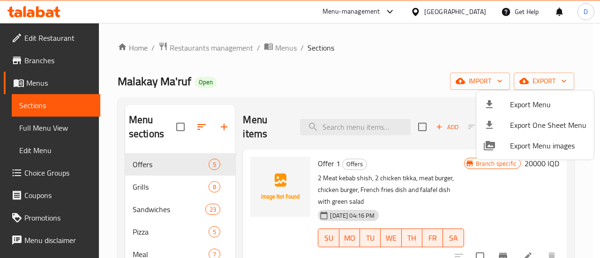
click at [340, 64] on div at bounding box center [300, 129] width 600 height 258
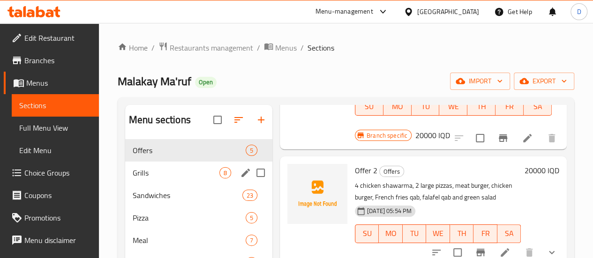
click at [163, 179] on span "Grills" at bounding box center [176, 172] width 87 height 11
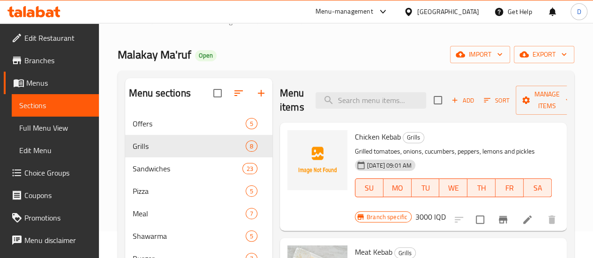
scroll to position [47, 0]
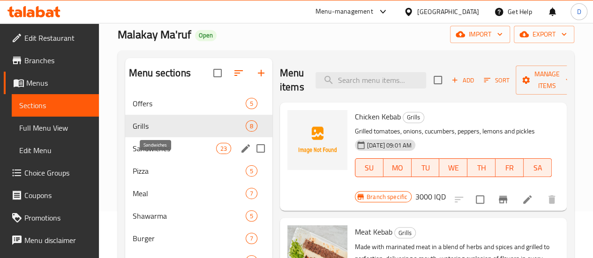
click at [179, 154] on span "Sandwiches" at bounding box center [174, 148] width 83 height 11
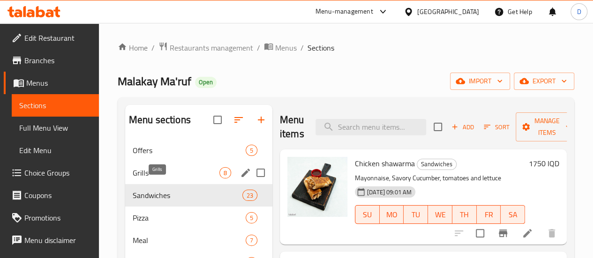
drag, startPoint x: 146, startPoint y: 188, endPoint x: 254, endPoint y: 129, distance: 123.2
click at [146, 179] on span "Grills" at bounding box center [176, 172] width 87 height 11
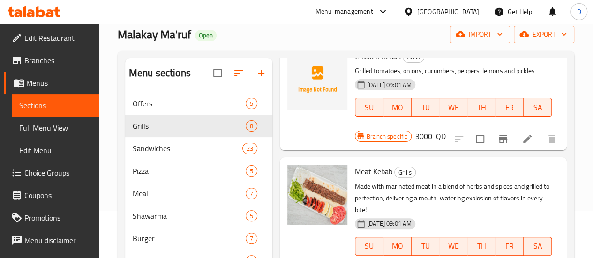
scroll to position [47, 0]
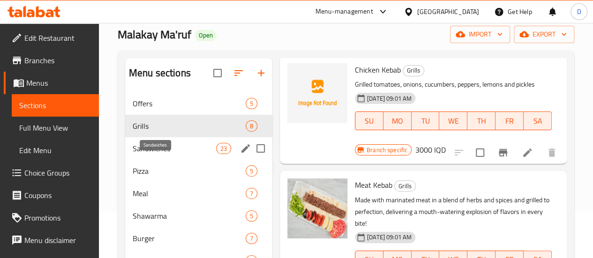
click at [153, 154] on span "Sandwiches" at bounding box center [174, 148] width 83 height 11
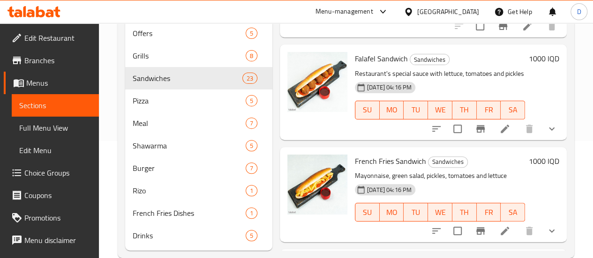
scroll to position [103, 0]
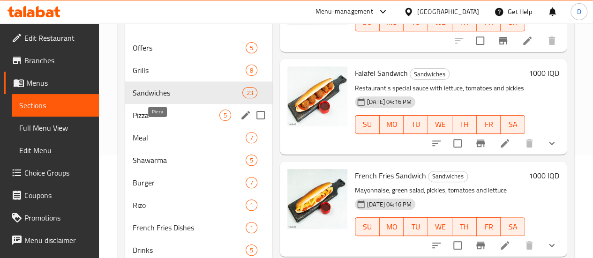
click at [139, 121] on span "Pizza" at bounding box center [176, 115] width 87 height 11
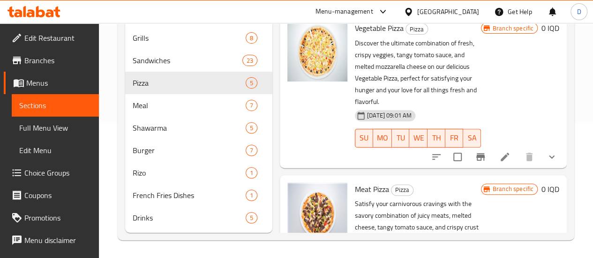
scroll to position [150, 0]
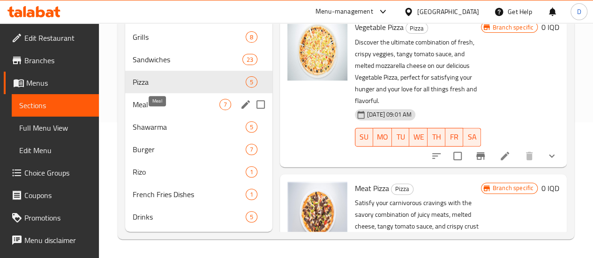
click at [141, 102] on span "Meal" at bounding box center [176, 104] width 87 height 11
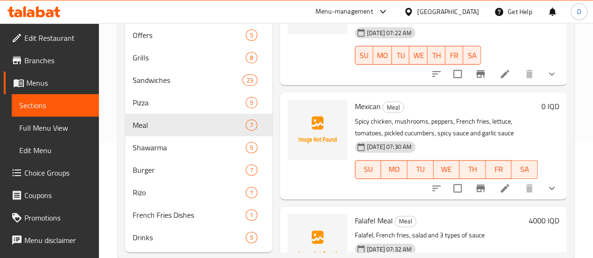
scroll to position [103, 0]
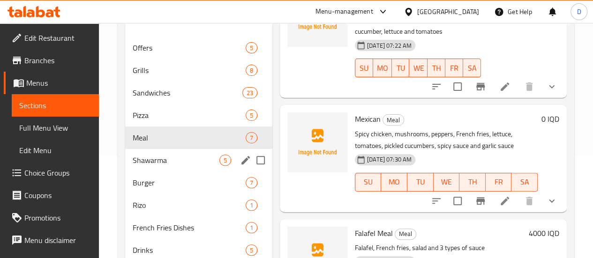
click at [149, 172] on div "Shawarma 5" at bounding box center [198, 160] width 147 height 23
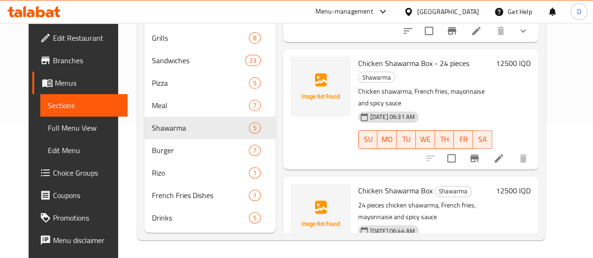
scroll to position [150, 0]
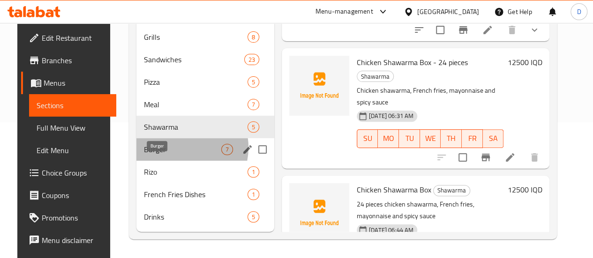
drag, startPoint x: 169, startPoint y: 148, endPoint x: 194, endPoint y: 147, distance: 24.4
click at [169, 148] on span "Burger" at bounding box center [182, 149] width 77 height 11
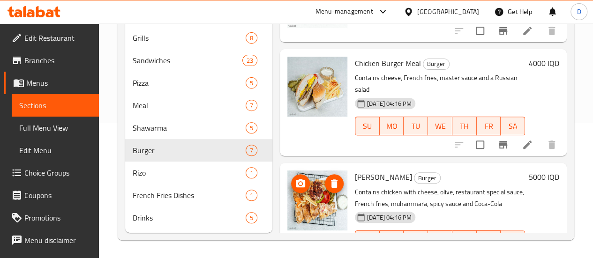
scroll to position [150, 0]
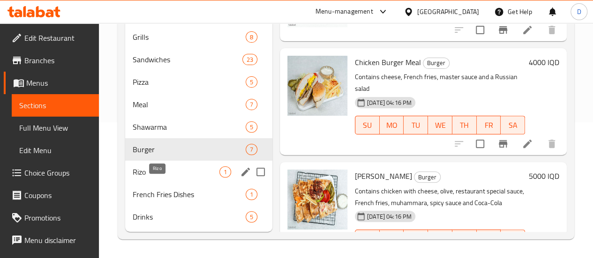
click at [144, 174] on span "Rizo" at bounding box center [176, 171] width 87 height 11
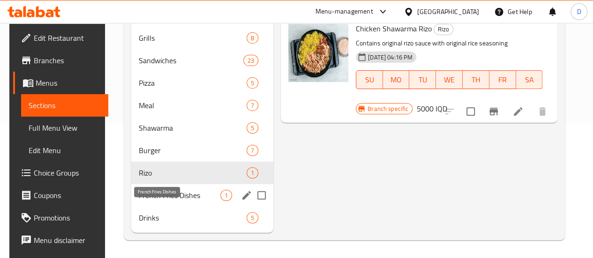
scroll to position [150, 0]
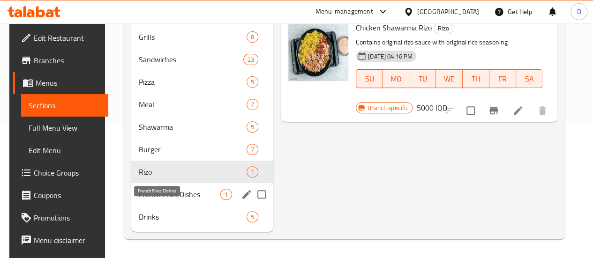
click at [162, 191] on span "French Fries Dishes" at bounding box center [180, 194] width 82 height 11
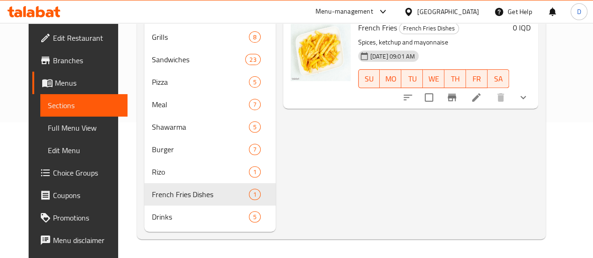
scroll to position [150, 0]
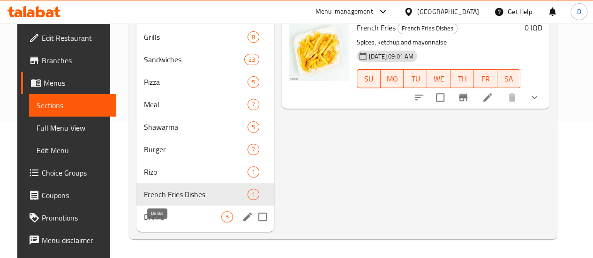
click at [149, 219] on span "Drinks" at bounding box center [182, 216] width 77 height 11
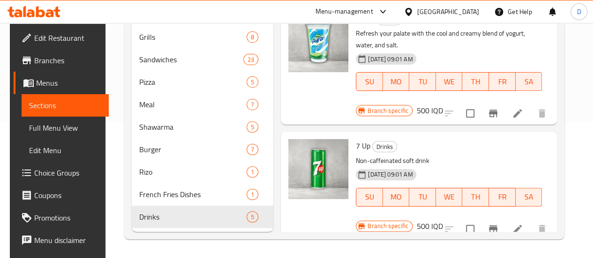
scroll to position [284, 0]
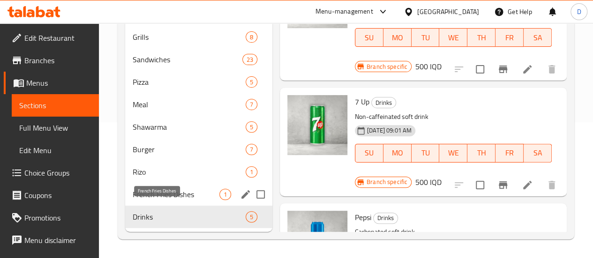
click at [142, 195] on span "French Fries Dishes" at bounding box center [176, 194] width 87 height 11
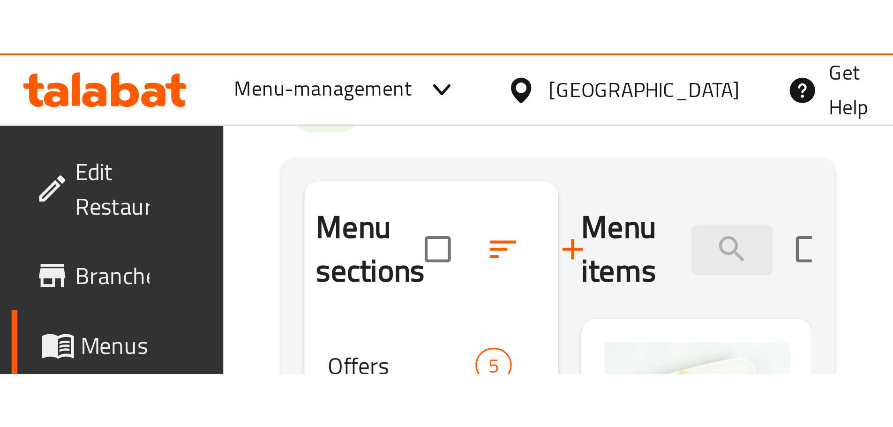
scroll to position [103, 0]
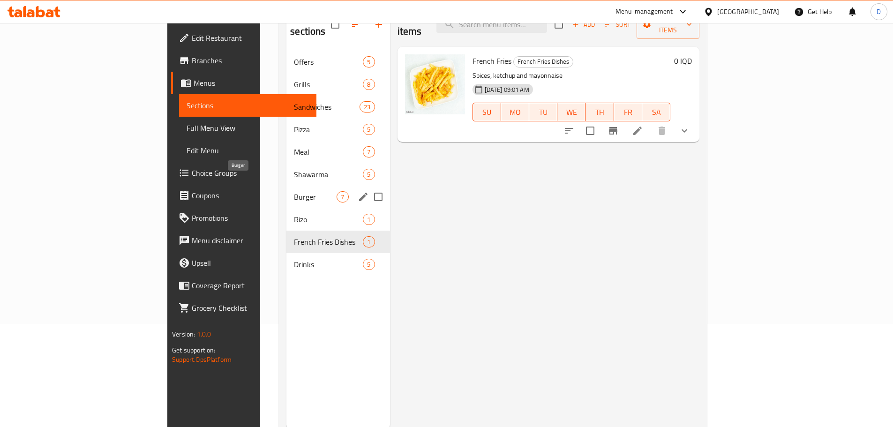
click at [294, 191] on span "Burger" at bounding box center [315, 196] width 43 height 11
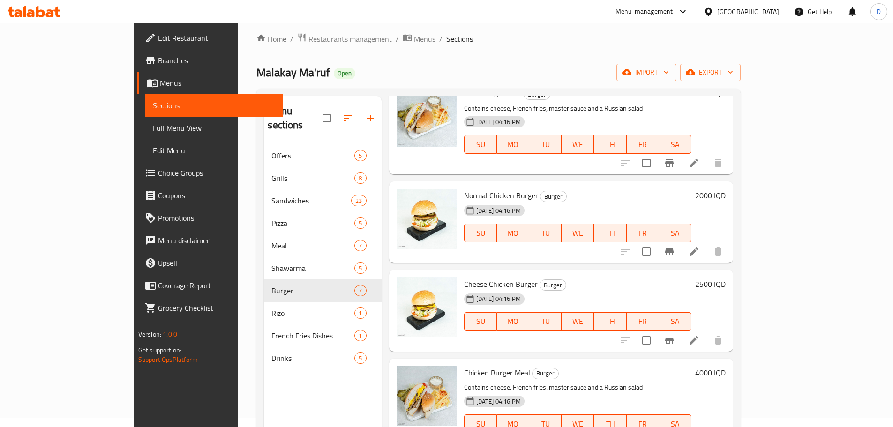
scroll to position [272, 0]
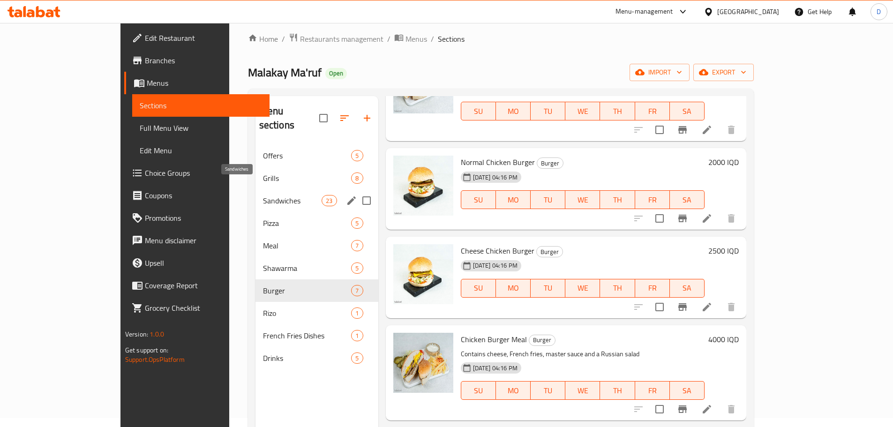
click at [263, 195] on span "Sandwiches" at bounding box center [292, 200] width 59 height 11
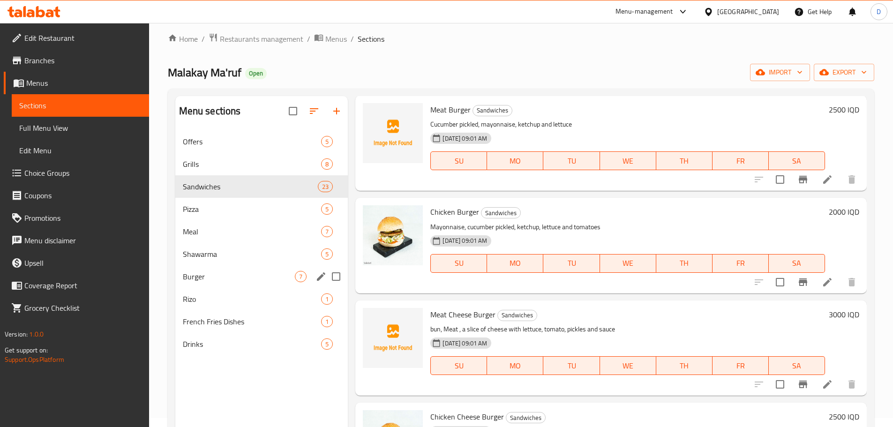
scroll to position [469, 0]
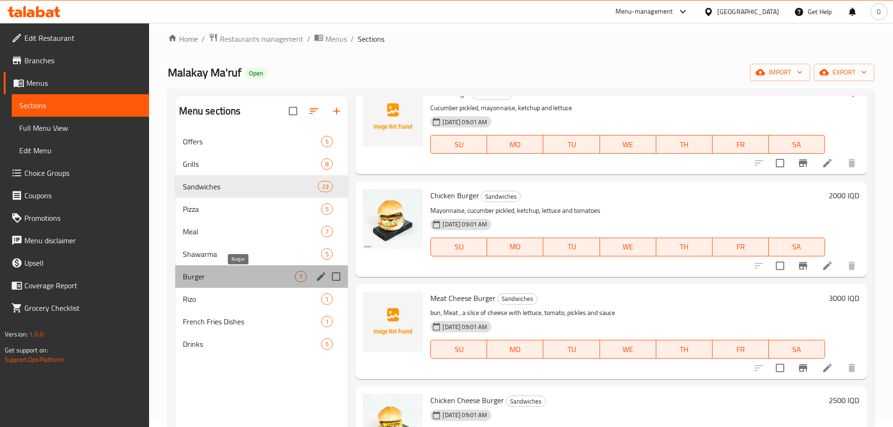
click at [211, 274] on span "Burger" at bounding box center [239, 276] width 113 height 11
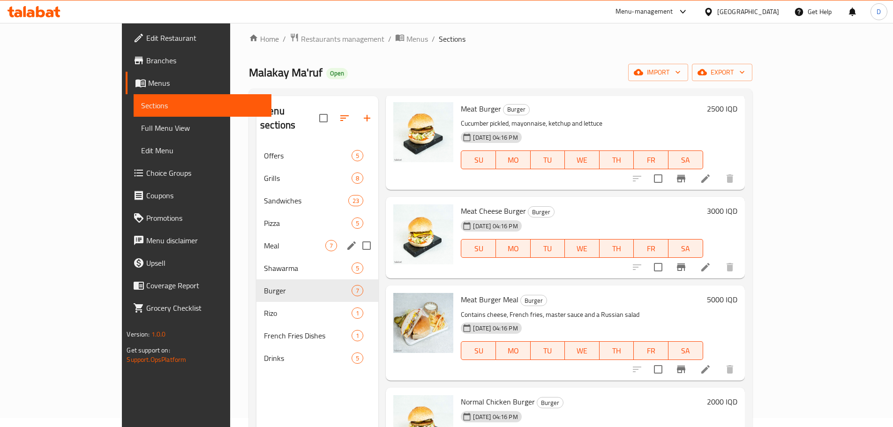
scroll to position [47, 0]
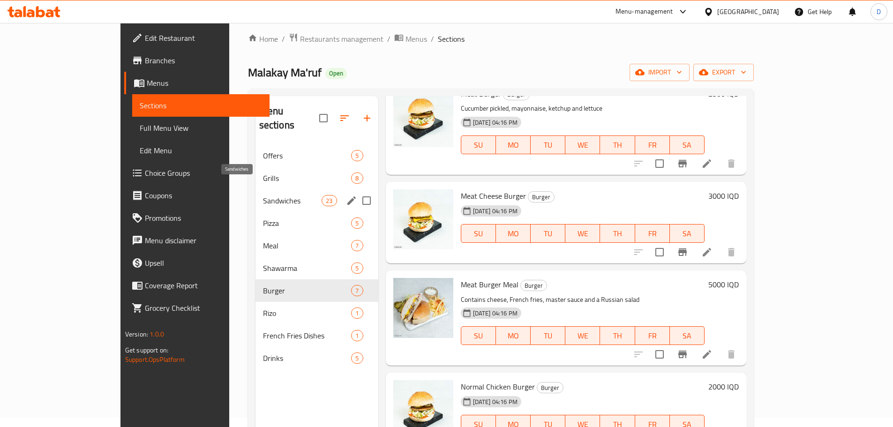
click at [263, 195] on span "Sandwiches" at bounding box center [292, 200] width 59 height 11
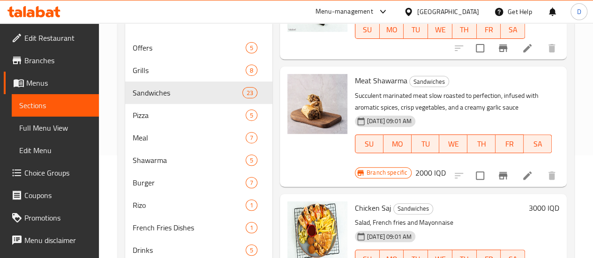
scroll to position [82, 0]
click at [154, 166] on span "Shawarma" at bounding box center [176, 160] width 87 height 11
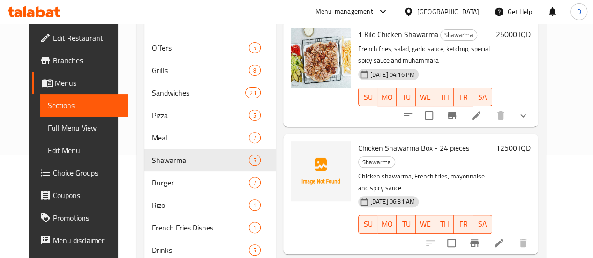
scroll to position [248, 0]
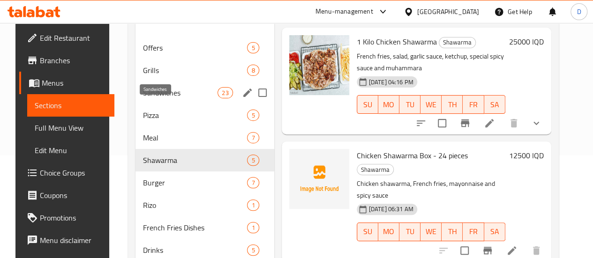
click at [159, 98] on span "Sandwiches" at bounding box center [180, 92] width 75 height 11
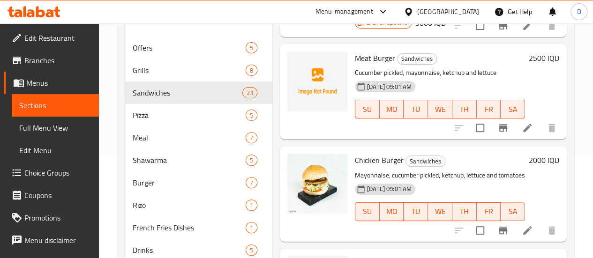
scroll to position [451, 0]
click at [355, 51] on span "Meat Burger" at bounding box center [375, 58] width 40 height 14
copy h6 "Meat Burger"
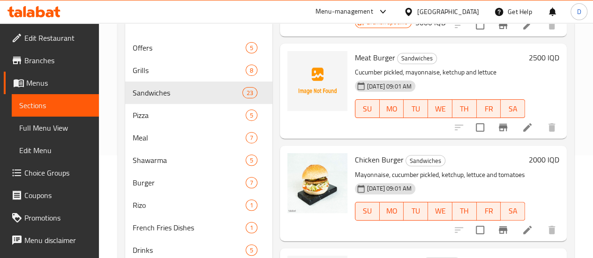
click at [355, 153] on span "Chicken Burger" at bounding box center [379, 160] width 49 height 14
copy h6 "Chicken Burger"
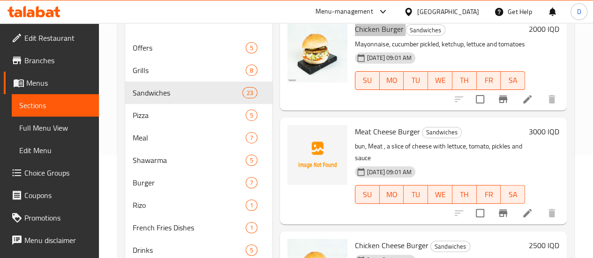
scroll to position [583, 0]
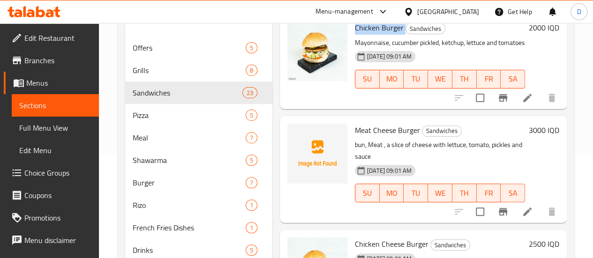
click at [355, 123] on span "Meat Cheese Burger" at bounding box center [387, 130] width 65 height 14
copy h6 "Meat Cheese Burger"
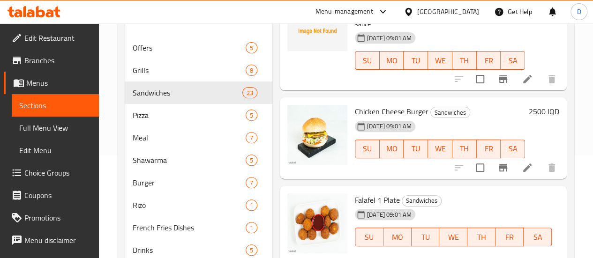
scroll to position [717, 0]
click at [355, 104] on span "Chicken Cheese Burger" at bounding box center [392, 111] width 74 height 14
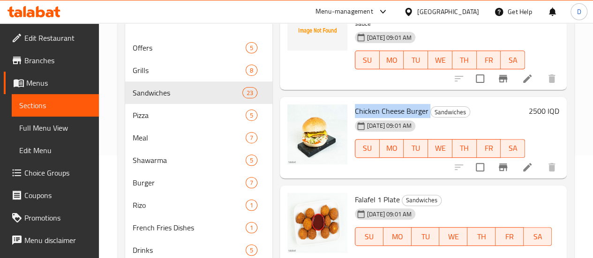
click at [355, 104] on span "Chicken Cheese Burger" at bounding box center [392, 111] width 74 height 14
copy h6 "Chicken Cheese Burger"
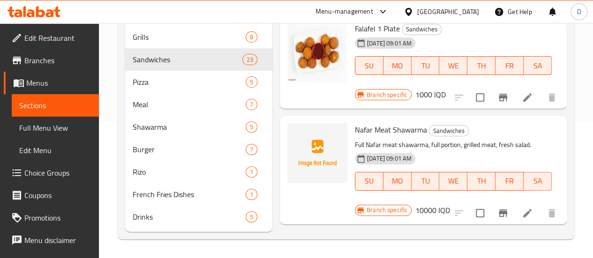
scroll to position [859, 0]
